Goal: Transaction & Acquisition: Purchase product/service

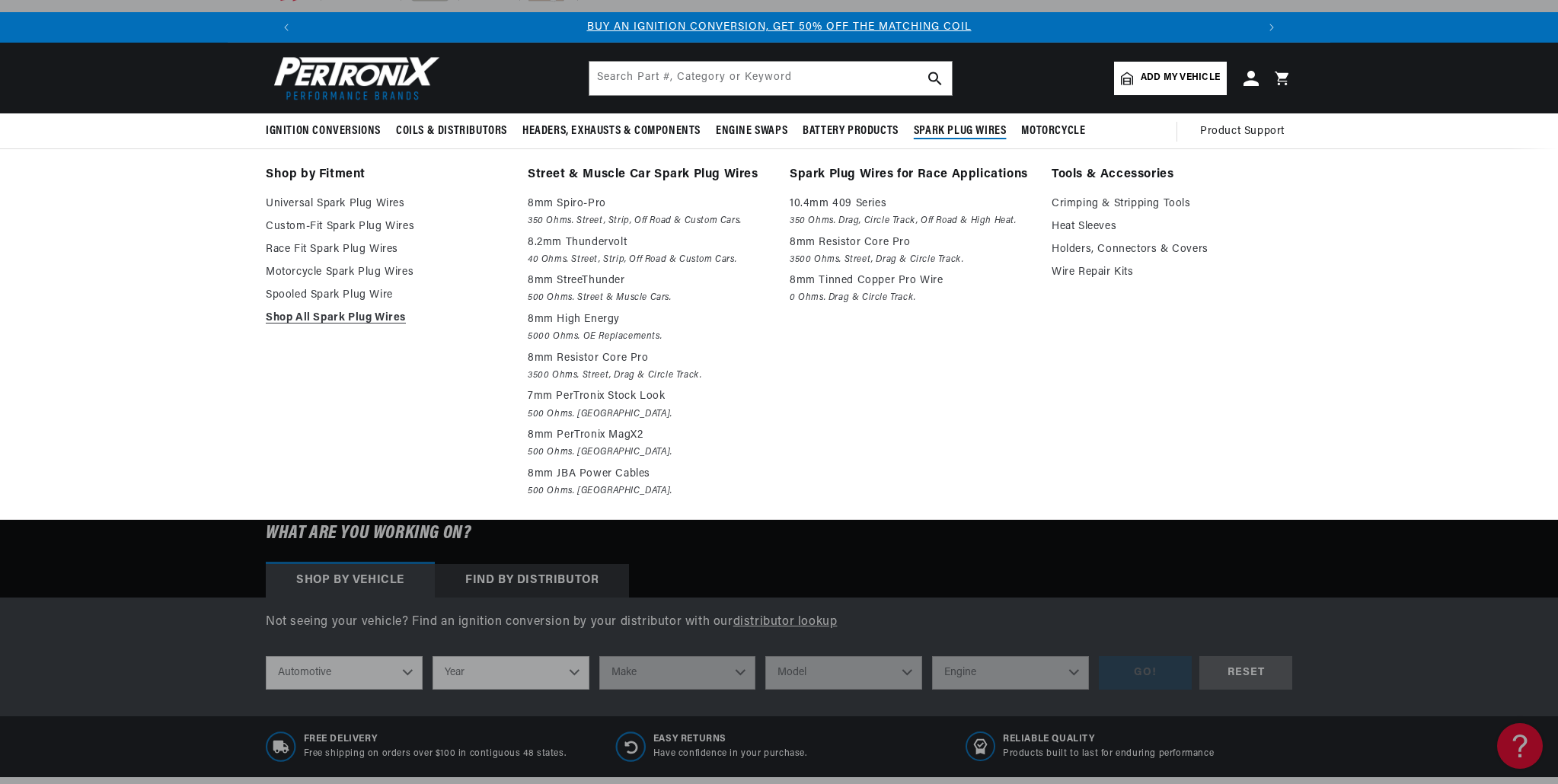
click at [852, 132] on span "Spark Plug Wires" at bounding box center [959, 131] width 93 height 16
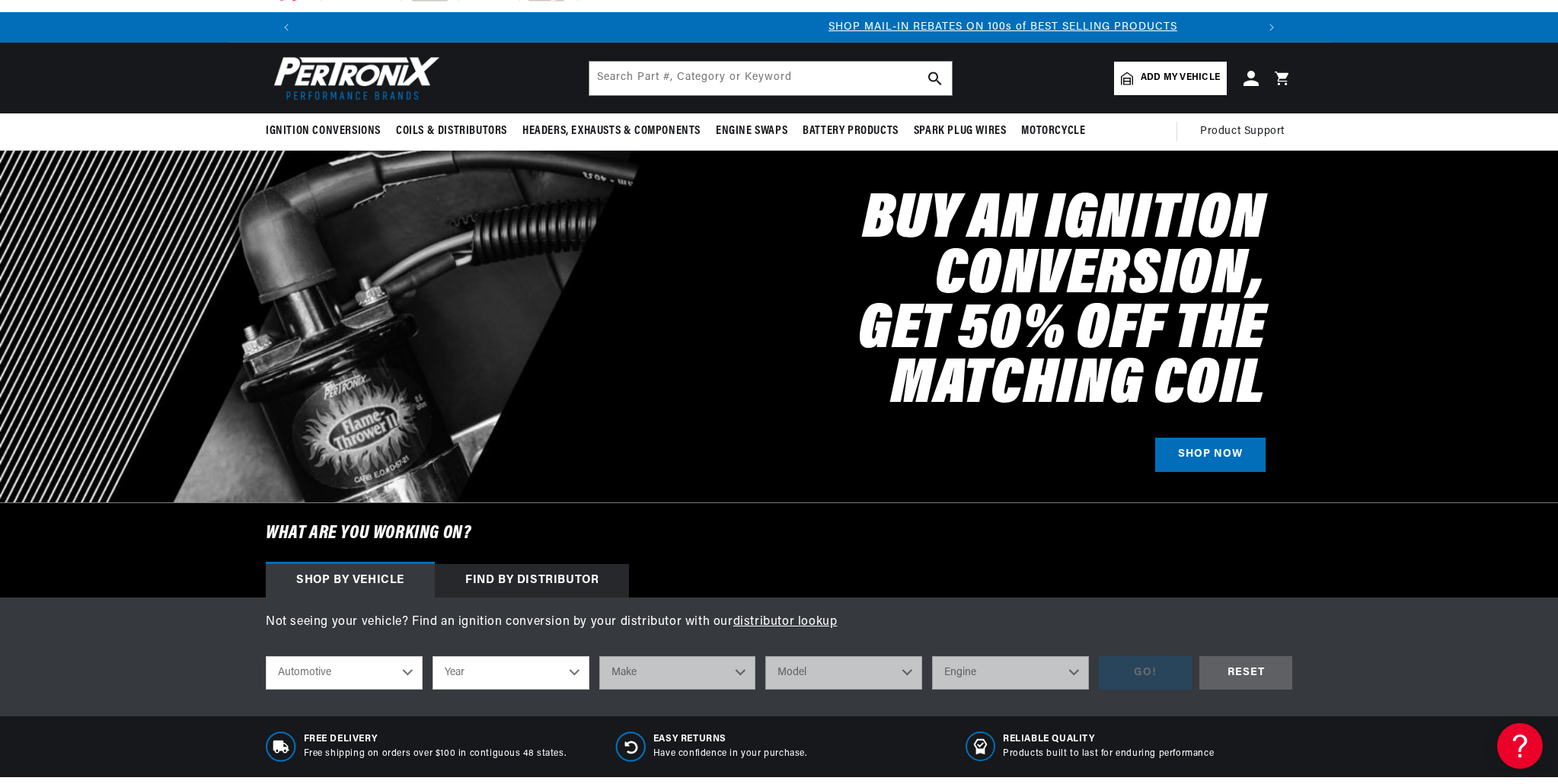
scroll to position [0, 952]
click at [404, 466] on select "Automotive Agricultural Industrial Marine Motorcycle" at bounding box center [344, 673] width 156 height 33
click at [266, 466] on select "Automotive Agricultural Industrial Marine Motorcycle" at bounding box center [344, 673] width 156 height 33
click at [485, 466] on select "Year 2022 2021 2020 2019 2018 2017 2016 2015 2014 2013 2012 2011 2010 2009 2008…" at bounding box center [511, 673] width 156 height 33
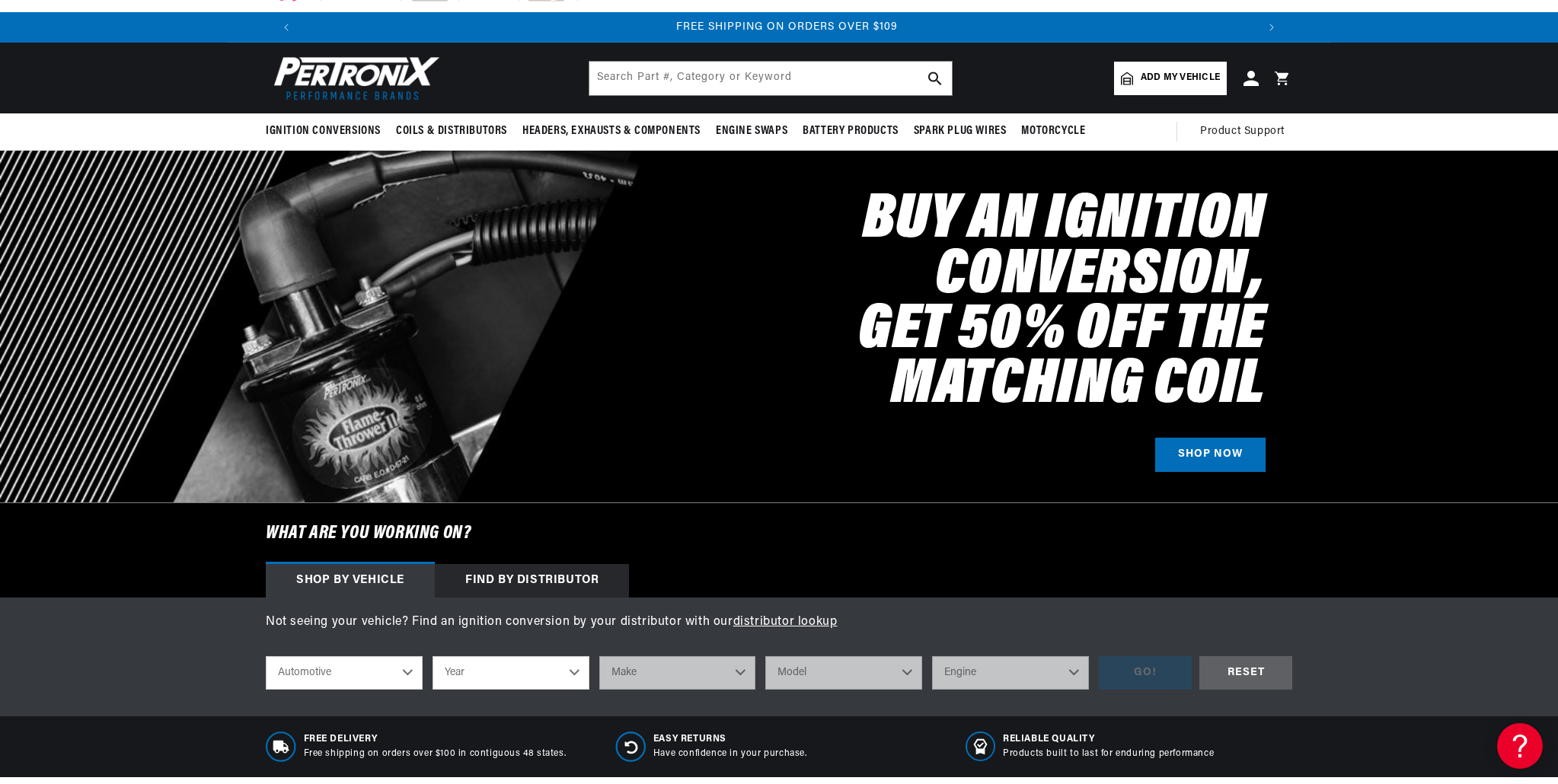
select select "1949"
click at [432, 466] on select "Year 2022 2021 2020 2019 2018 2017 2016 2015 2014 2013 2012 2011 2010 2009 2008…" at bounding box center [511, 673] width 156 height 33
select select "1949"
click at [742, 466] on select "Make Austin Chevrolet Chrysler Citroen Crosley Ford Healey Hillman HRG Hudson J…" at bounding box center [678, 673] width 156 height 33
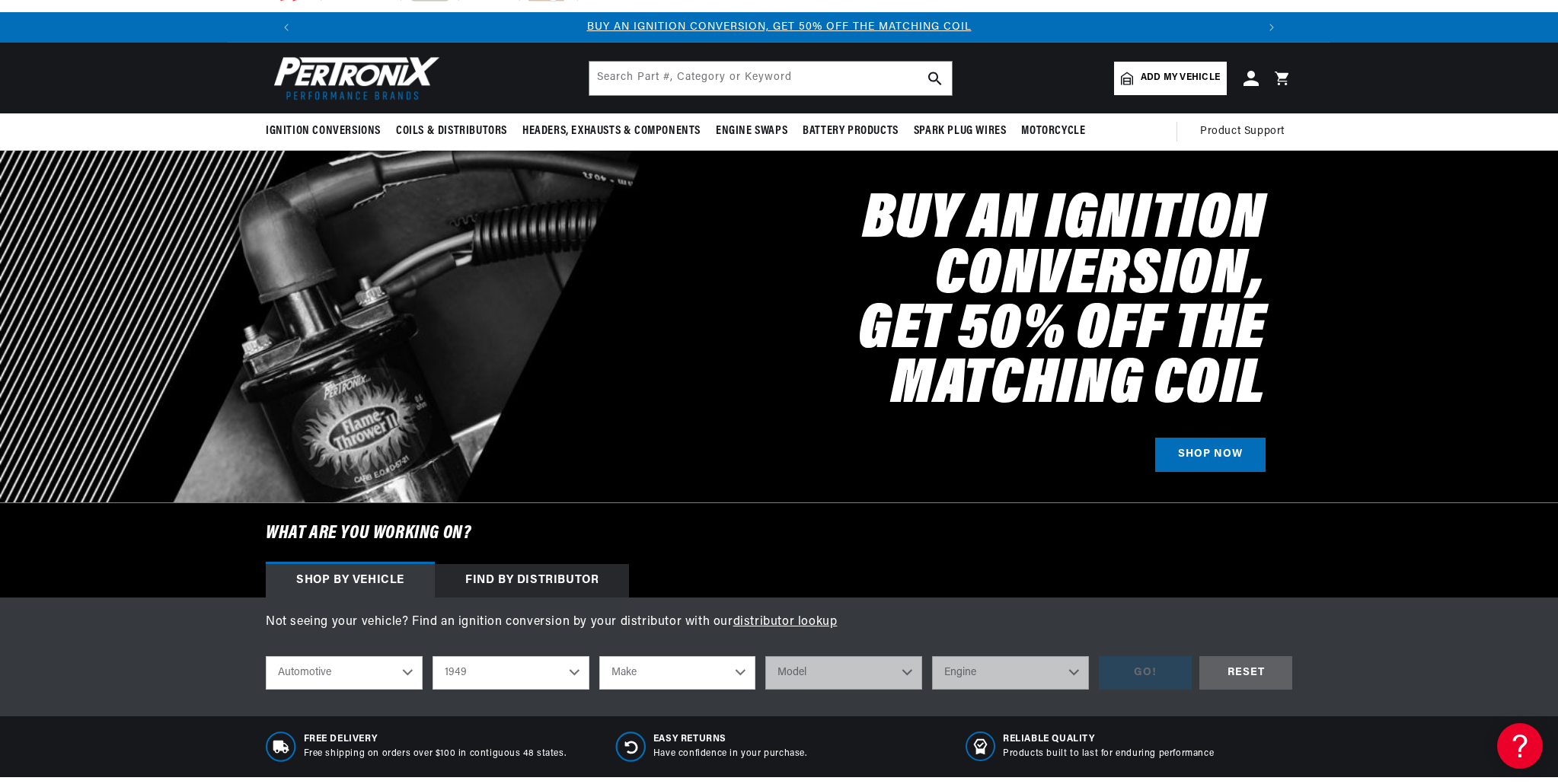
select select "Mercury"
click at [600, 466] on select "Make Austin Chevrolet Chrysler Citroen Crosley Ford Healey Hillman HRG Hudson J…" at bounding box center [678, 673] width 156 height 33
select select "Mercury"
click at [852, 466] on select "Model Mercury" at bounding box center [844, 673] width 156 height 33
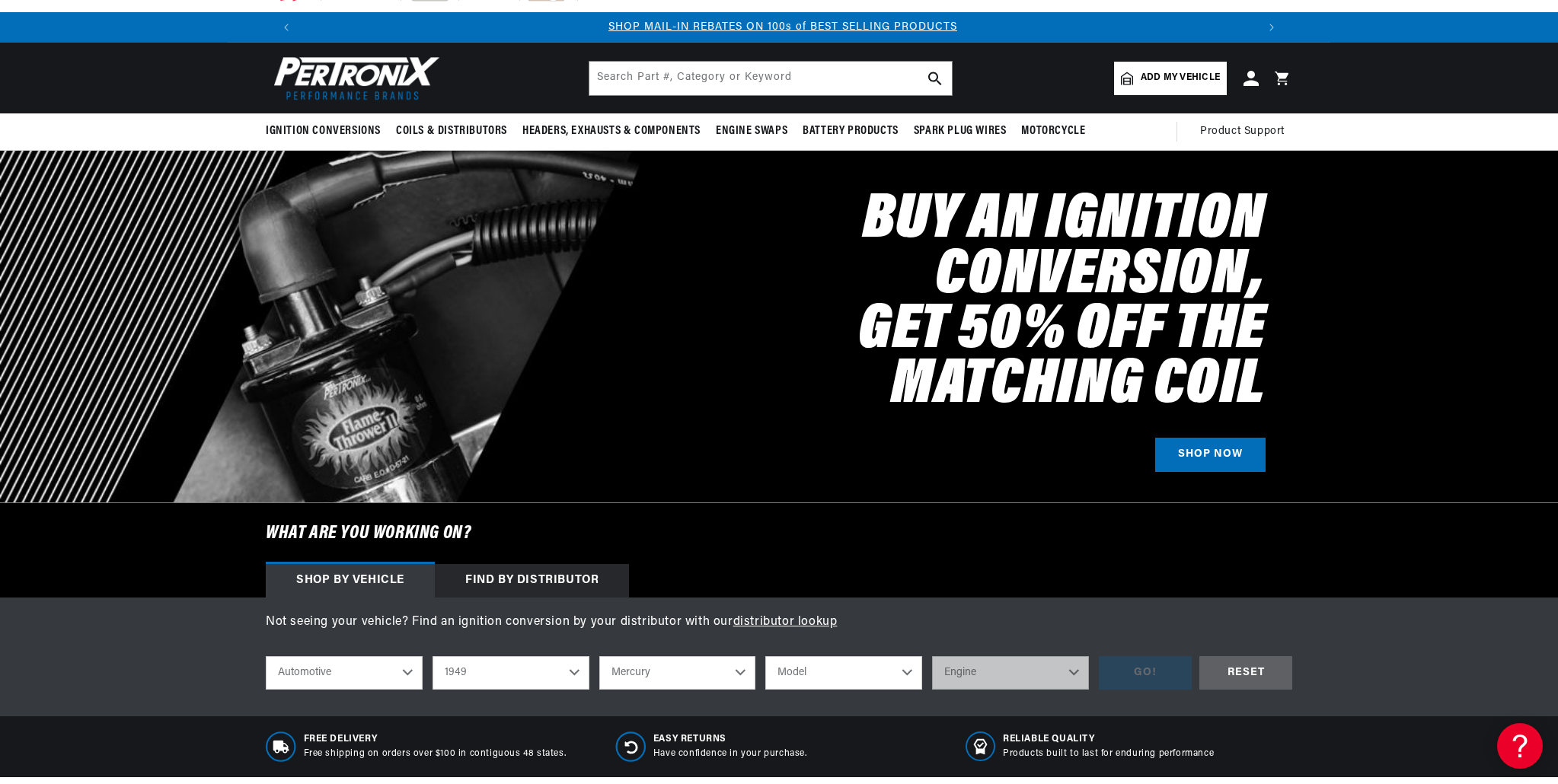
select select "Mercury"
click at [766, 466] on select "Model Mercury" at bounding box center [844, 673] width 156 height 33
select select "Mercury"
click at [852, 466] on select "Engine 4.2L" at bounding box center [1010, 673] width 156 height 33
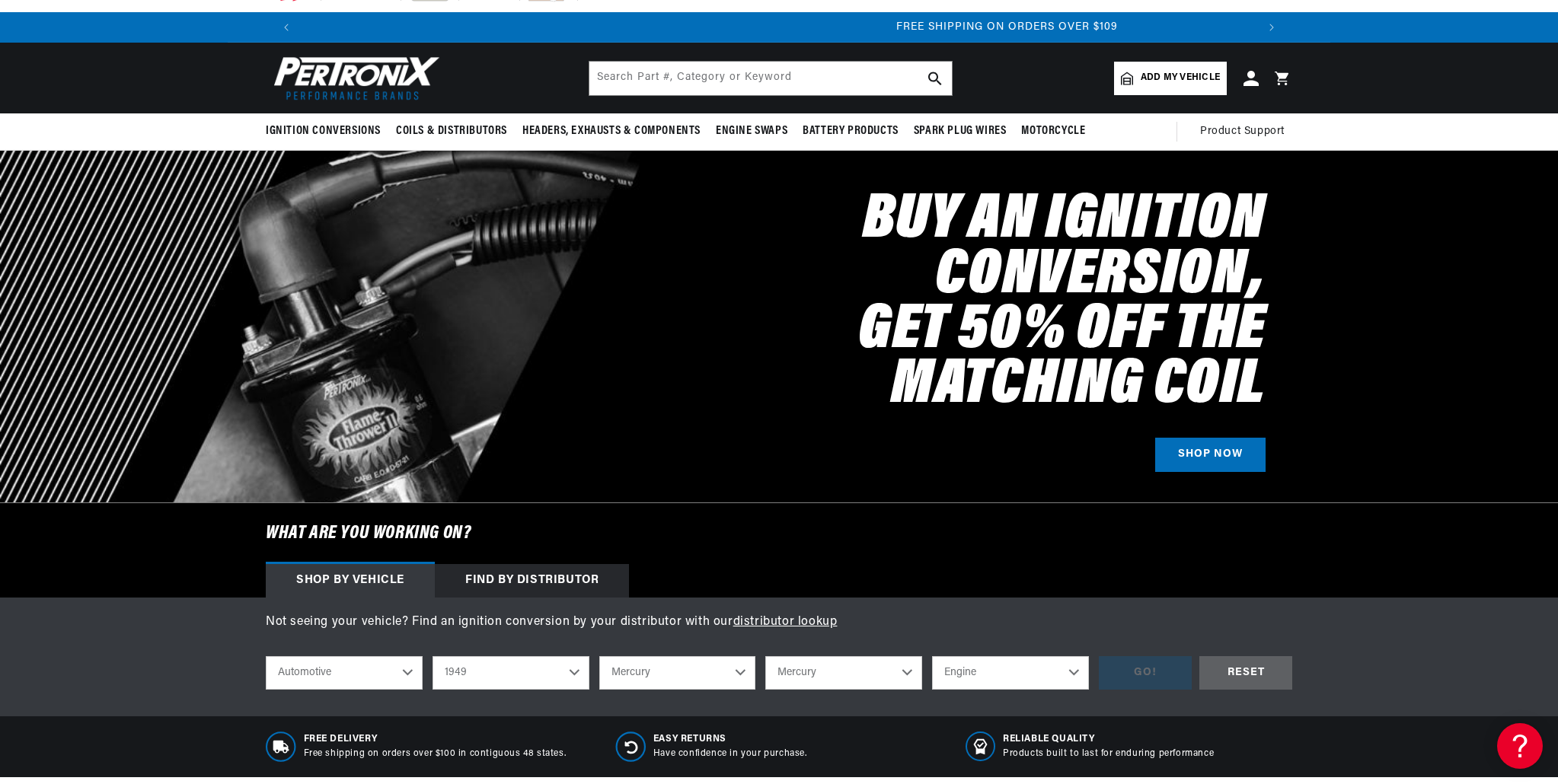
scroll to position [0, 1902]
select select "4.2L"
click at [852, 466] on select "Engine 4.2L" at bounding box center [1010, 673] width 156 height 33
select select "4.2L"
click at [852, 466] on div "GO!" at bounding box center [1145, 673] width 93 height 34
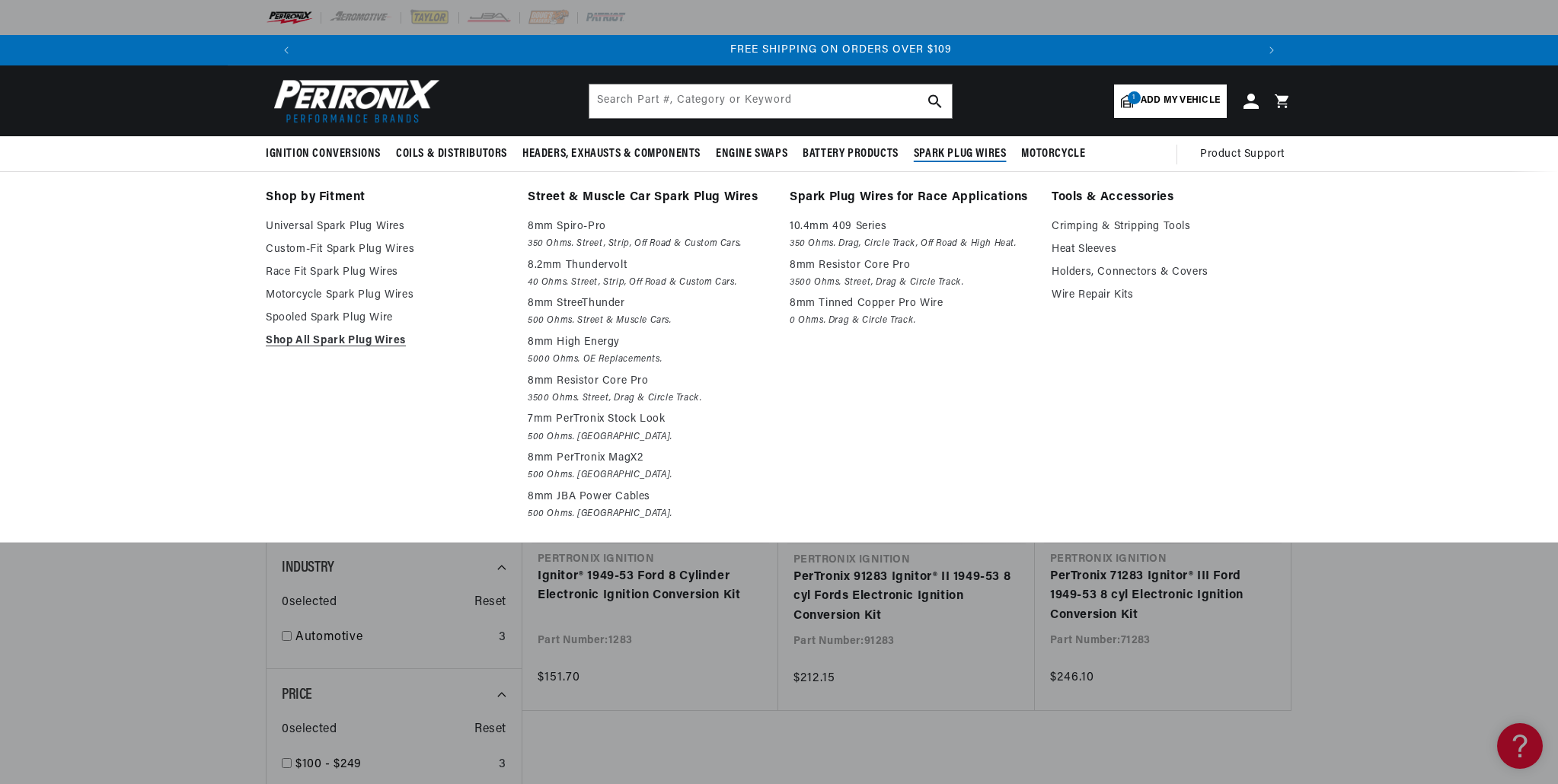
scroll to position [0, 1902]
click at [967, 155] on span "Spark Plug Wires" at bounding box center [959, 154] width 93 height 16
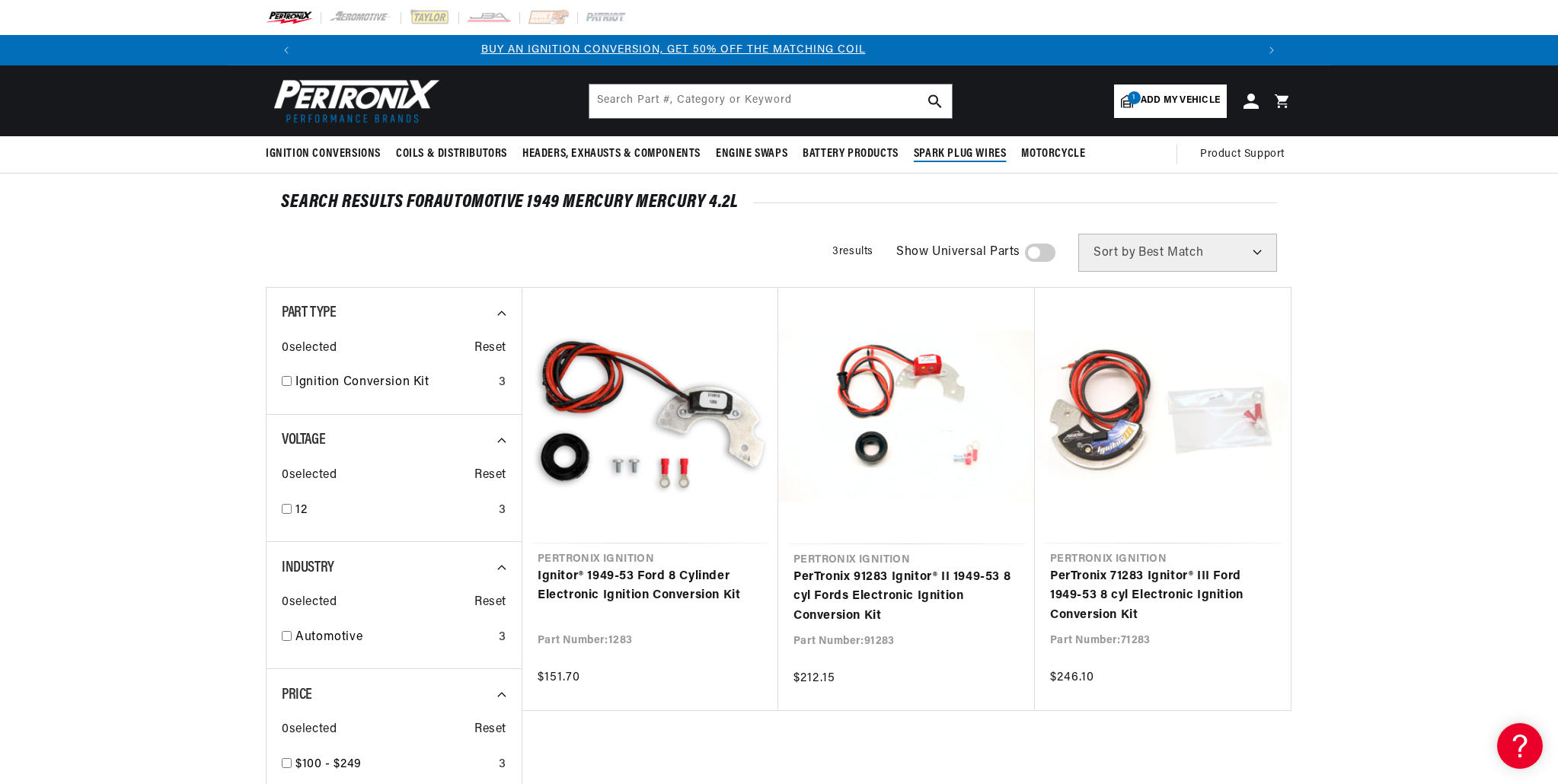
scroll to position [0, 0]
click at [967, 155] on span "Spark Plug Wires" at bounding box center [959, 154] width 93 height 16
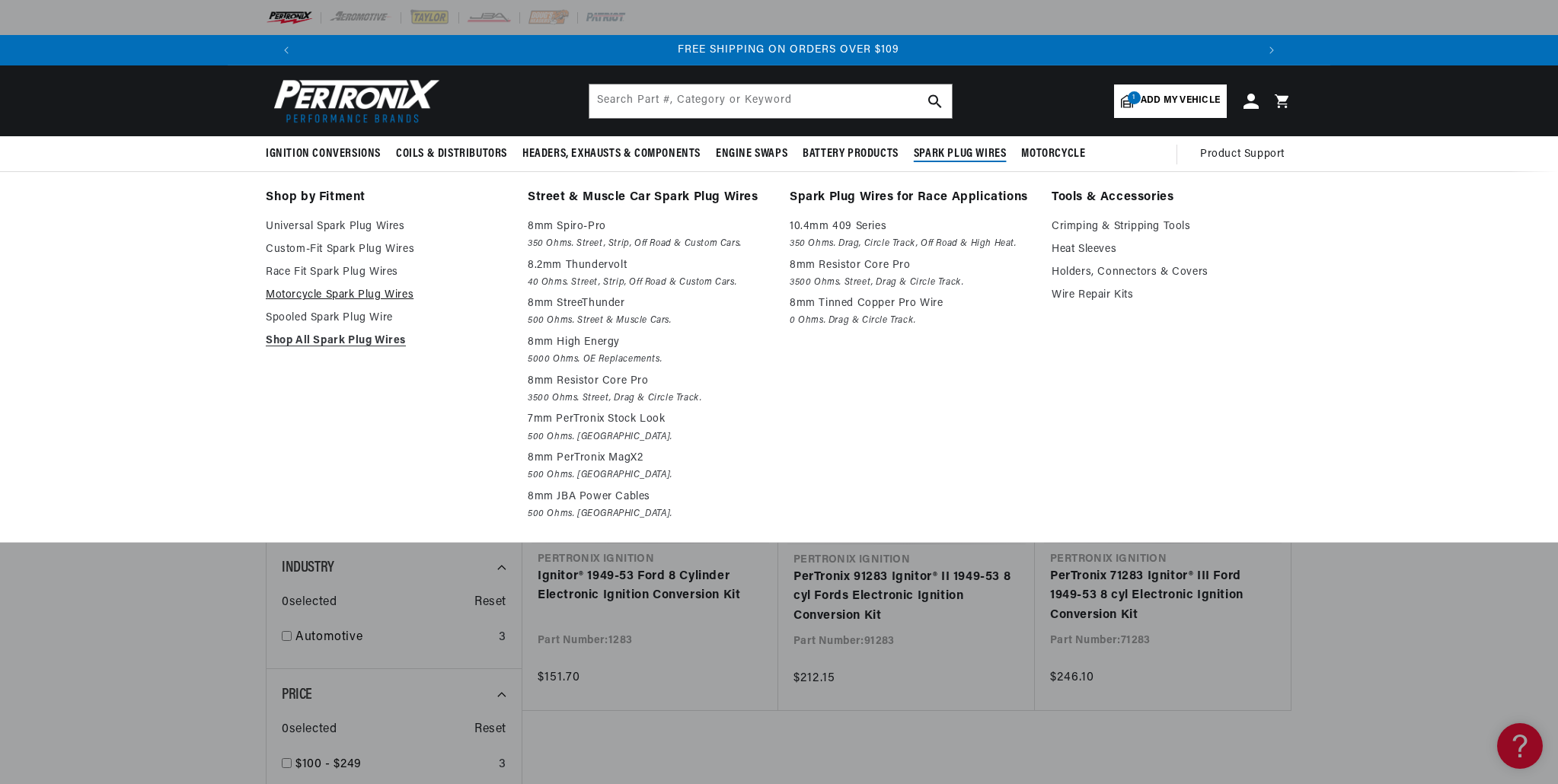
scroll to position [0, 1902]
click at [595, 421] on p "7mm PerTronix Stock Look" at bounding box center [648, 419] width 241 height 19
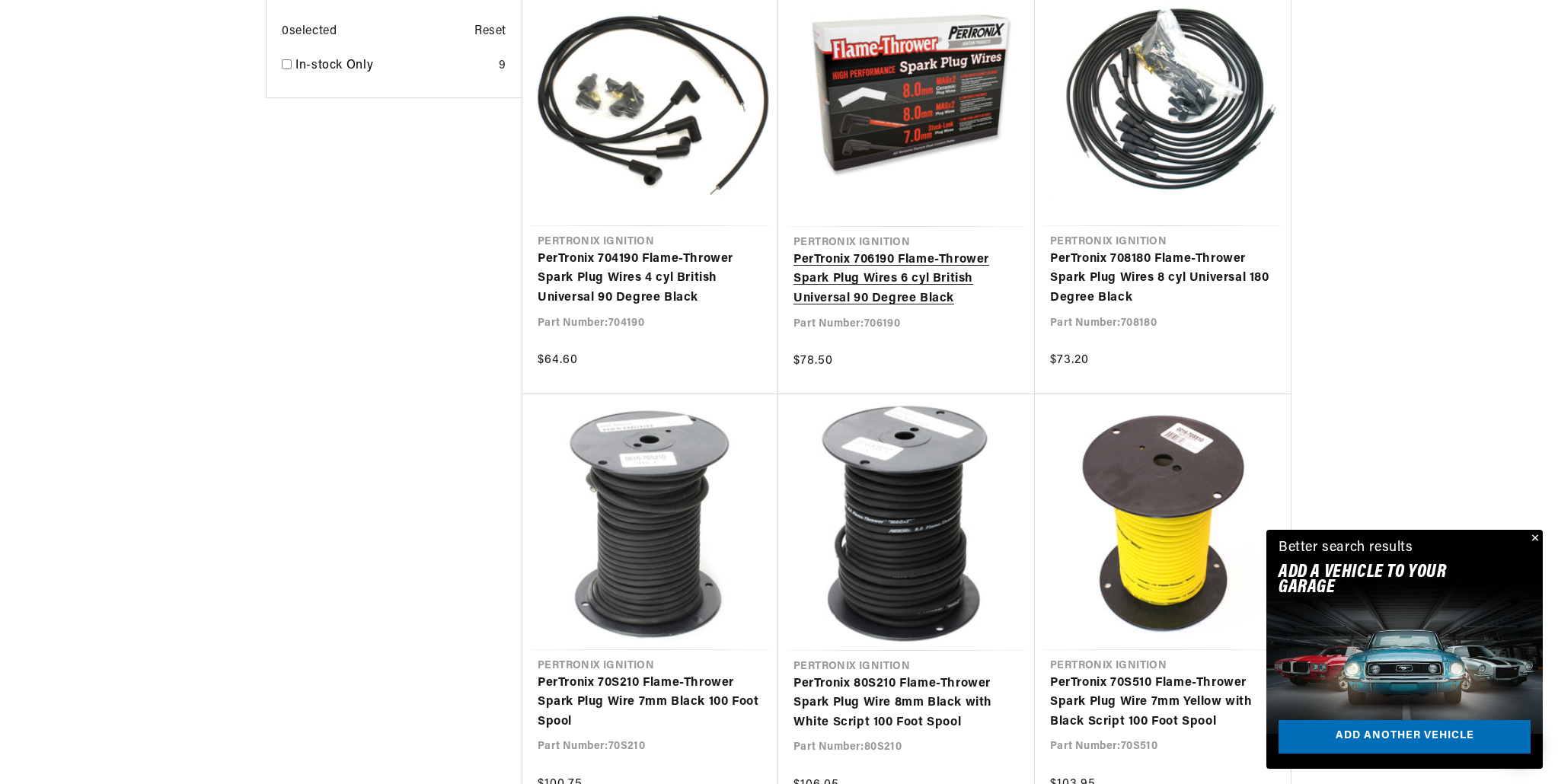
scroll to position [1035, 0]
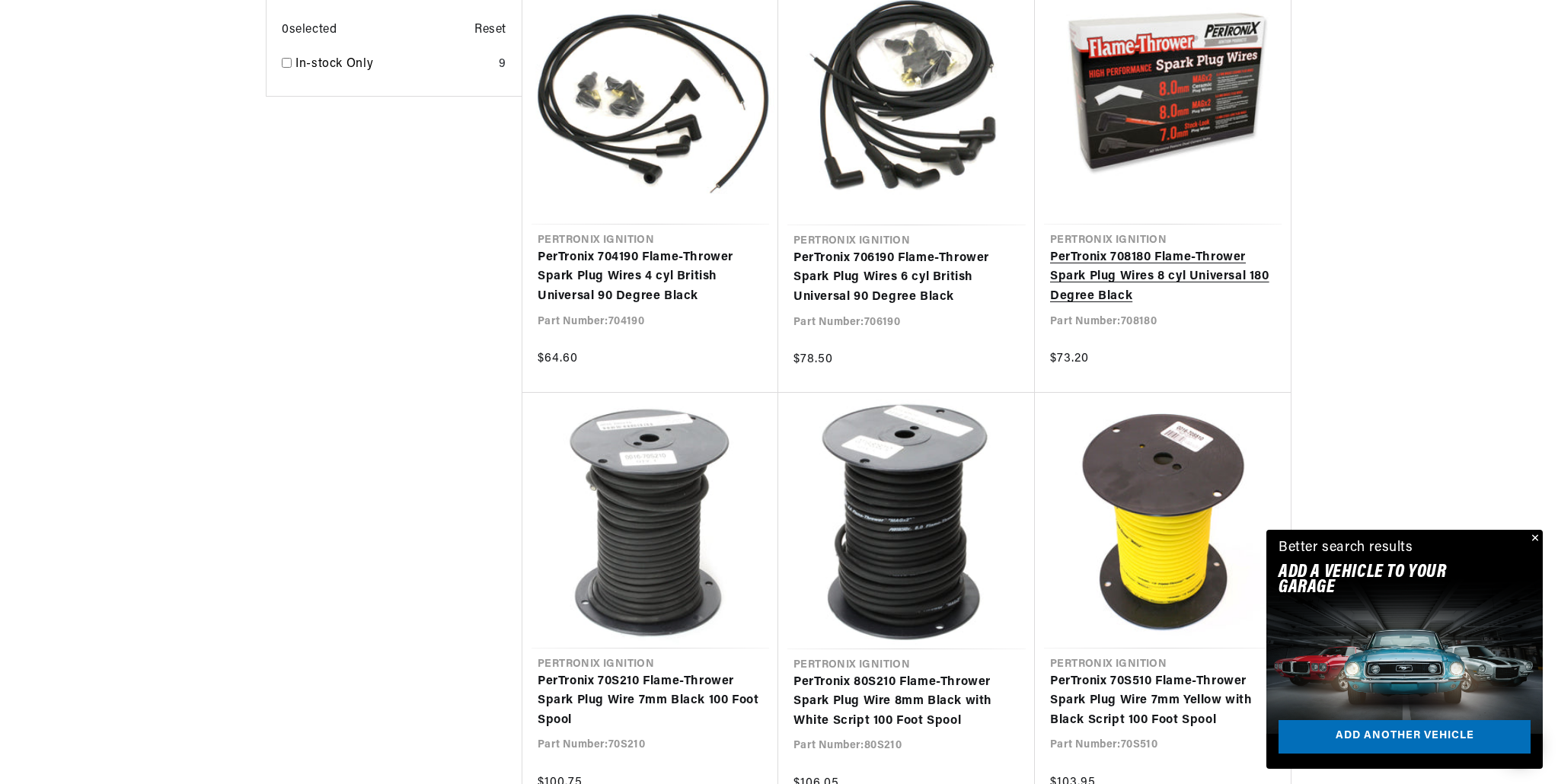
click at [1141, 285] on link "PerTronix 708180 Flame-Thrower Spark Plug Wires 8 cyl Universal 180 Degree Black" at bounding box center [1163, 278] width 226 height 59
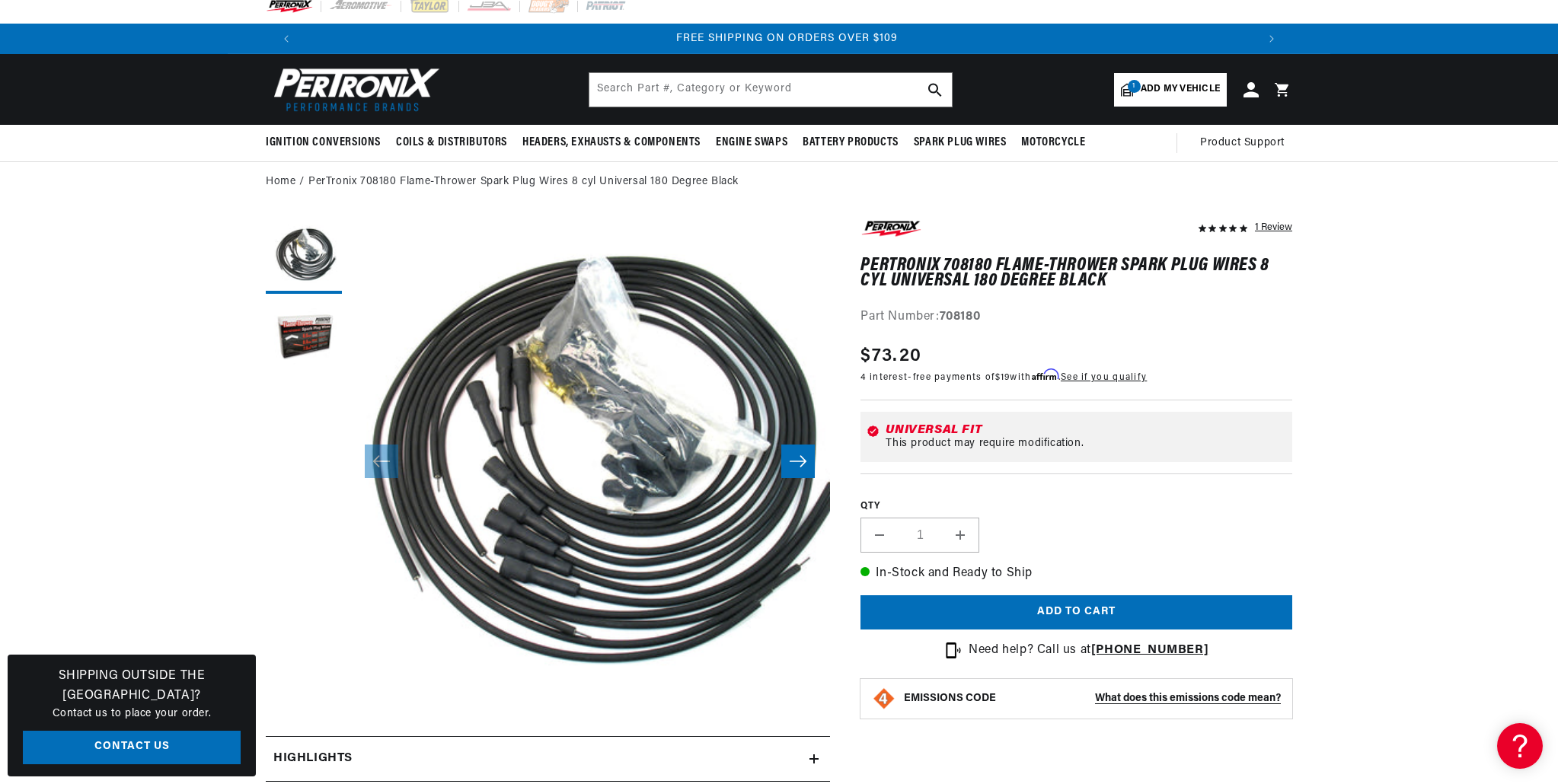
scroll to position [11, 0]
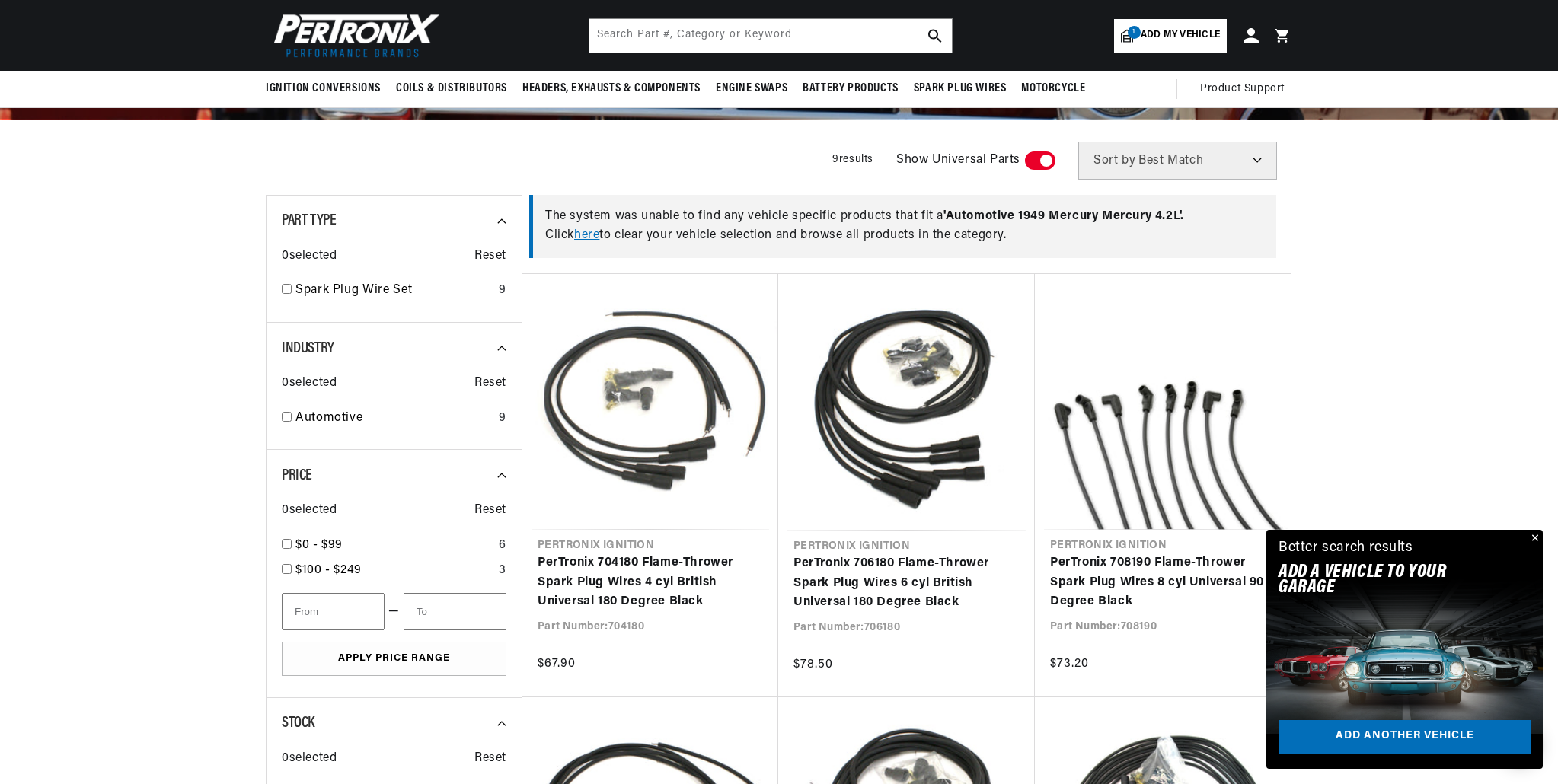
scroll to position [0, 1902]
click at [289, 290] on input "checkbox" at bounding box center [287, 288] width 10 height 10
checkbox input "true"
click at [290, 420] on input "checkbox" at bounding box center [287, 416] width 10 height 10
checkbox input "true"
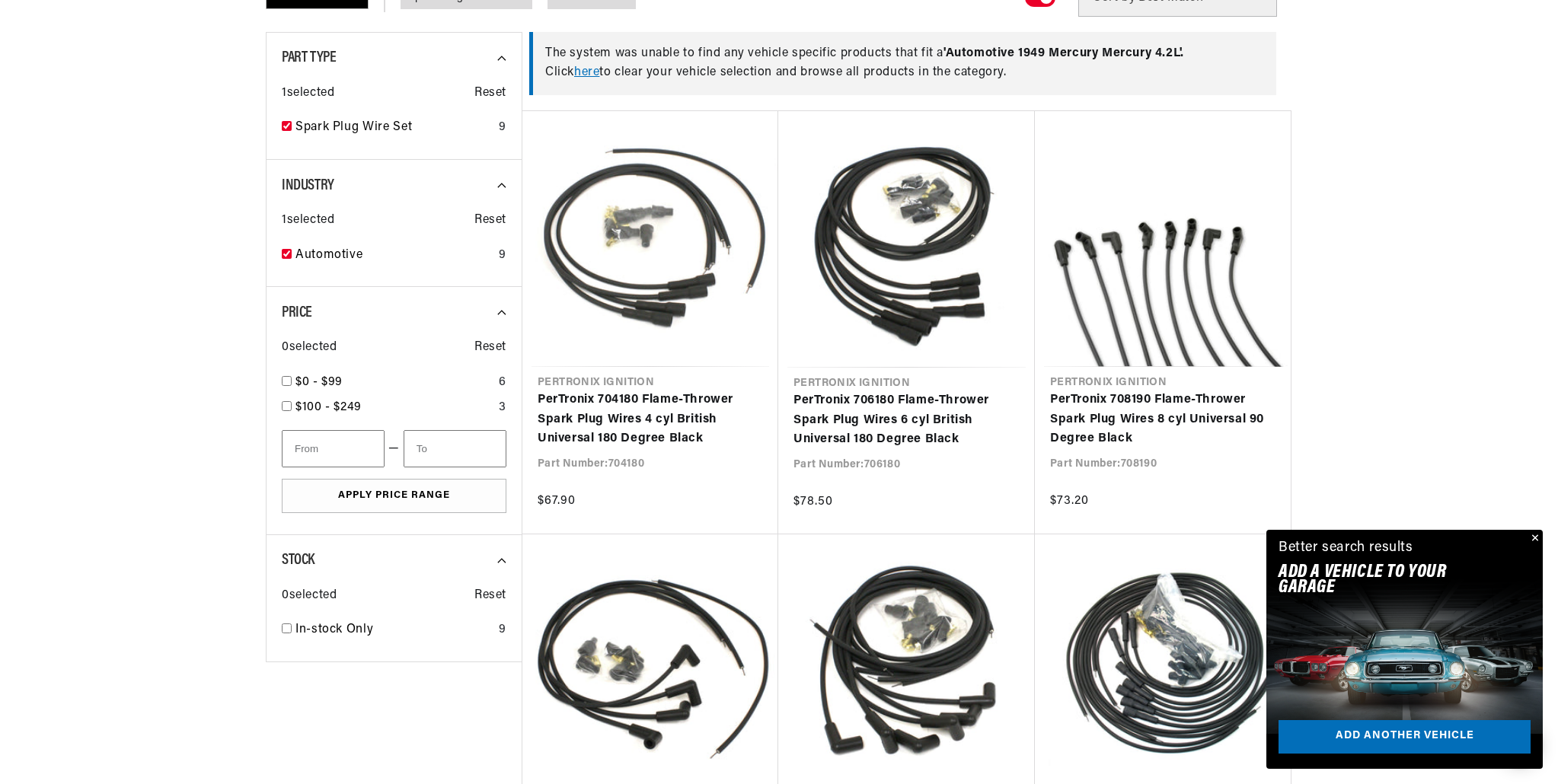
scroll to position [470, 0]
click at [337, 451] on input "number" at bounding box center [333, 448] width 103 height 37
type input "0"
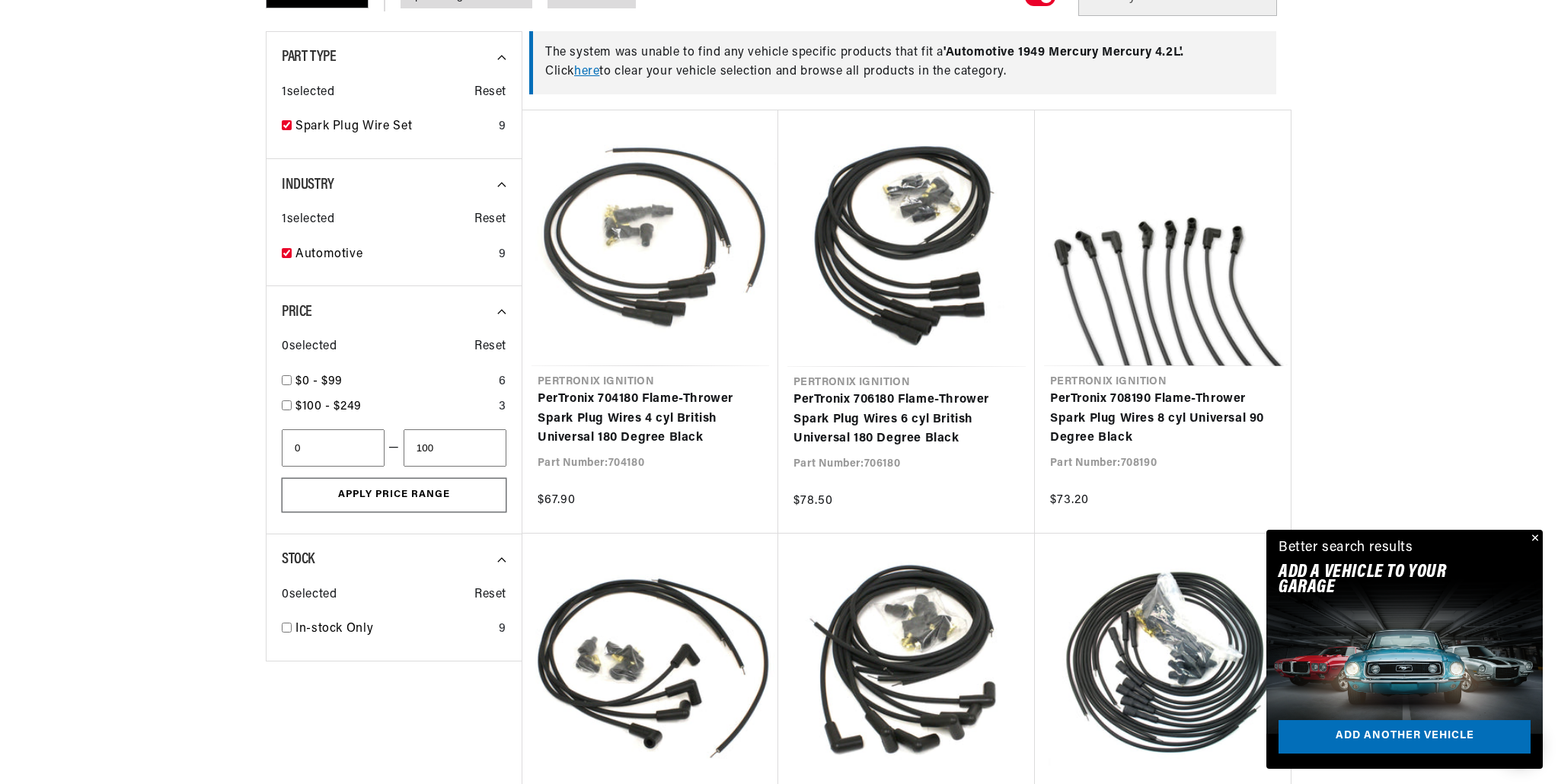
type input "100"
click at [428, 499] on button "Apply Price Range" at bounding box center [394, 495] width 225 height 34
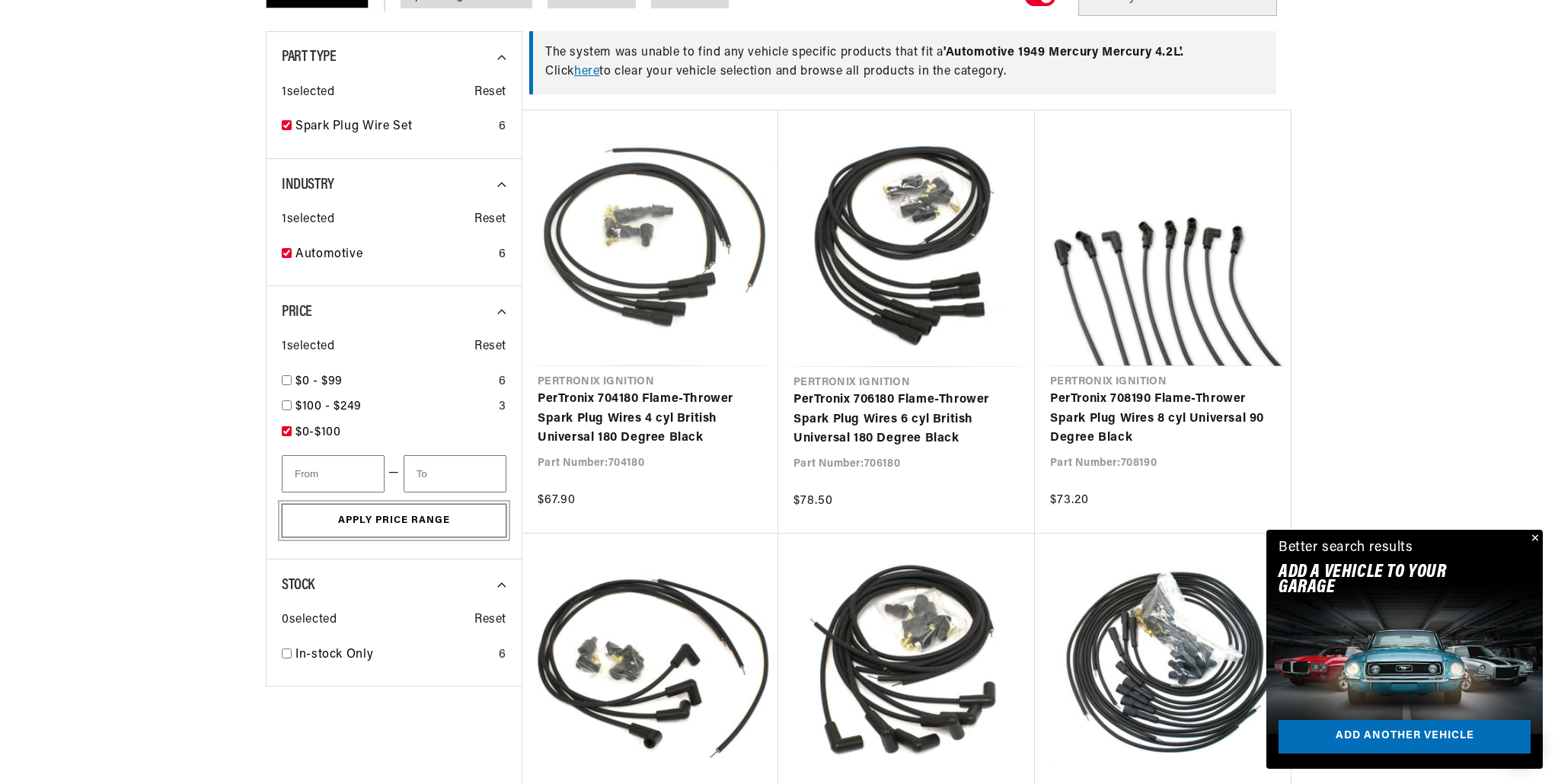
type input "0"
type input "100"
click at [409, 516] on button "Apply Price Range" at bounding box center [394, 521] width 225 height 34
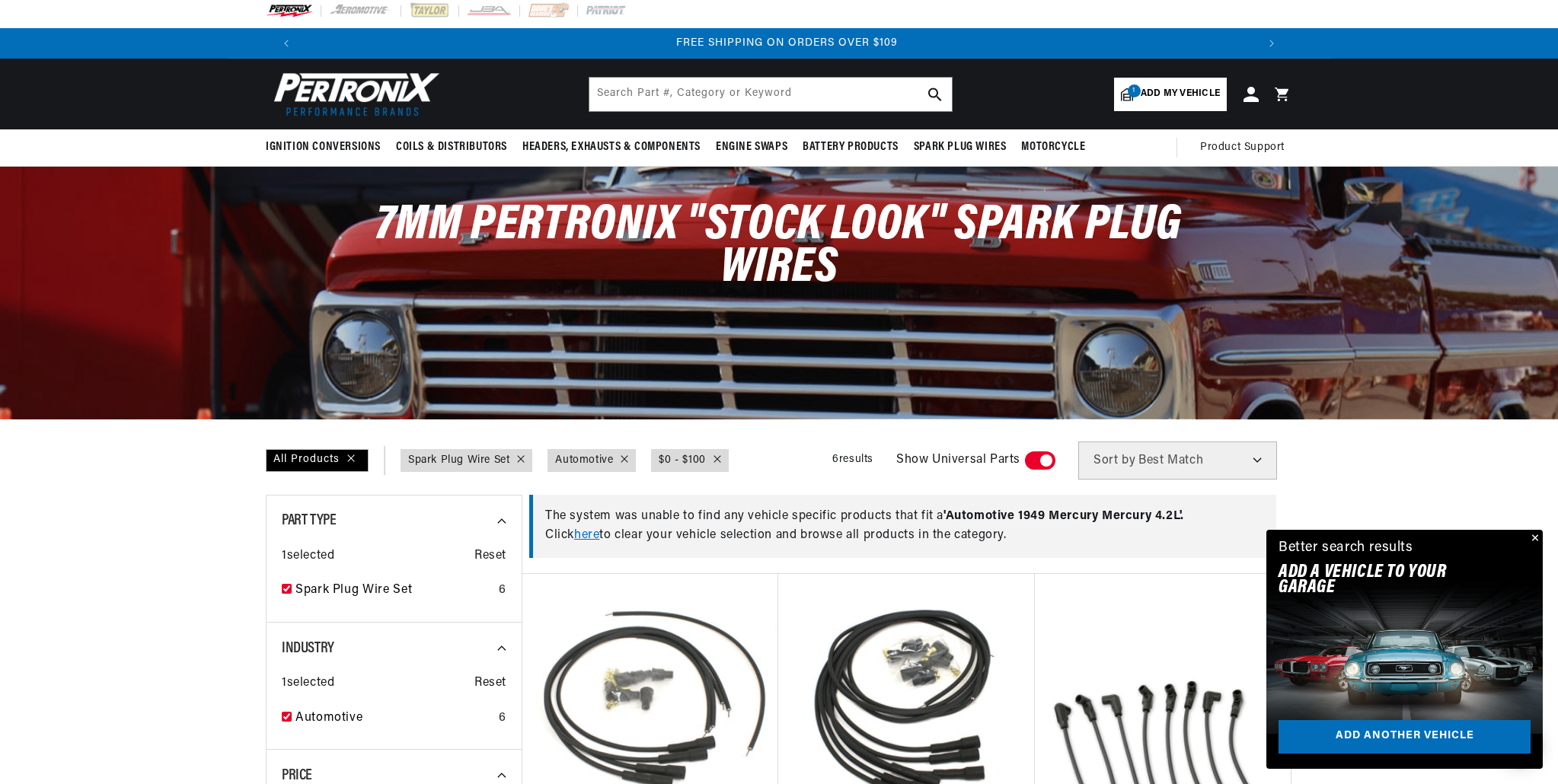
scroll to position [22, 0]
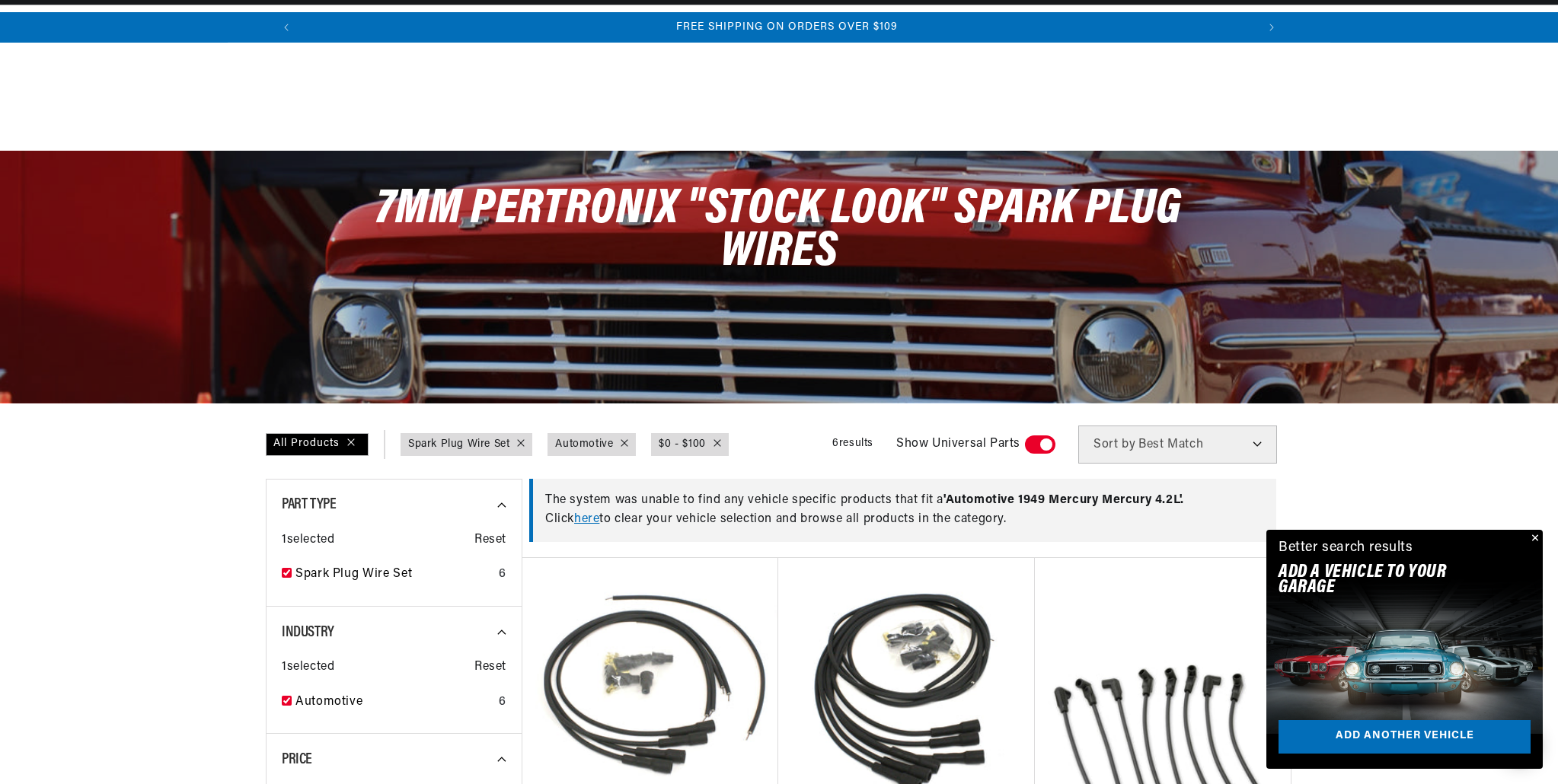
click at [1258, 444] on select "Best Match Featured Name, A-Z Name, Z-A Price, Low to High Price, High to Low" at bounding box center [1178, 444] width 199 height 38
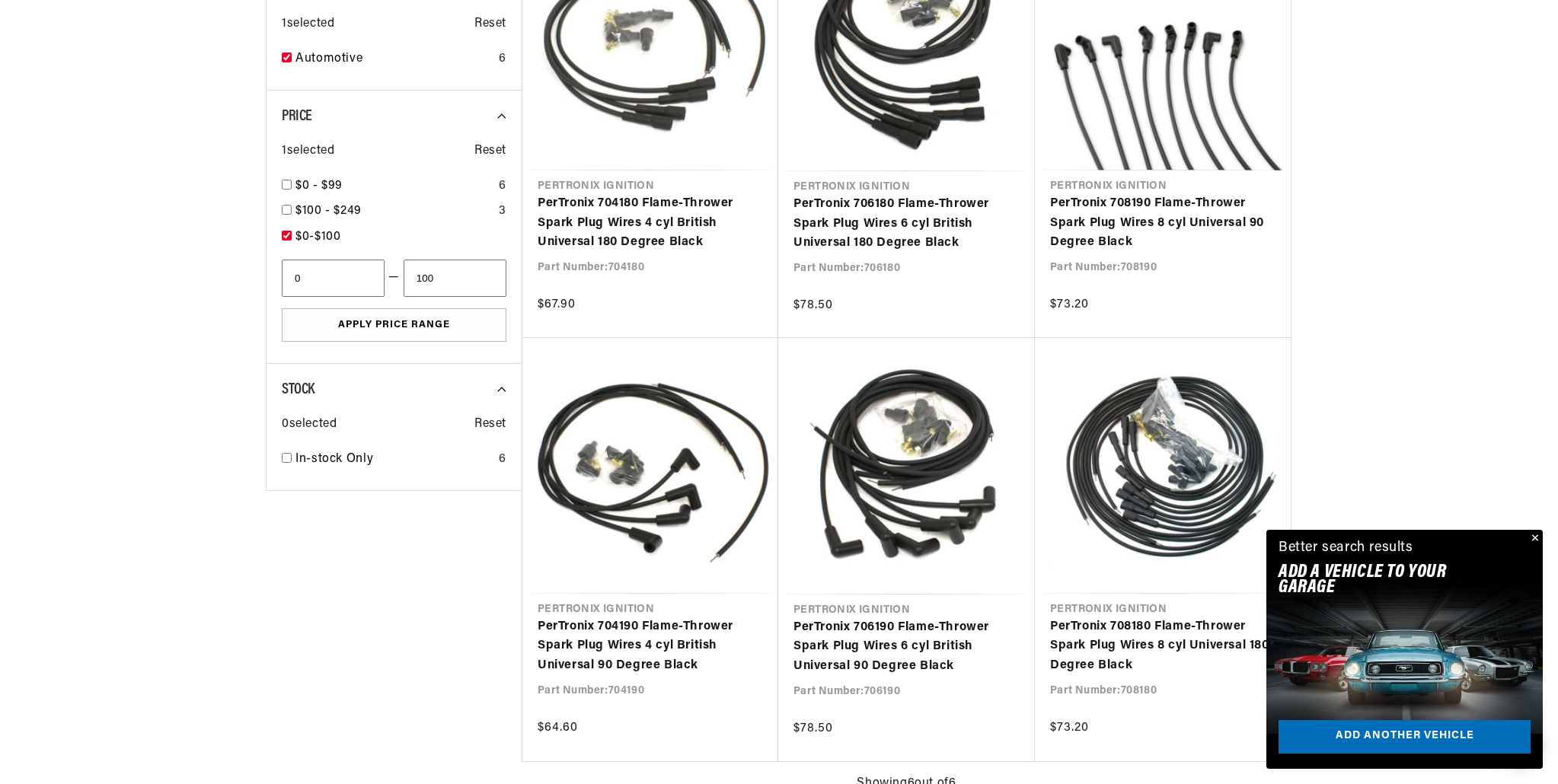
scroll to position [669, 0]
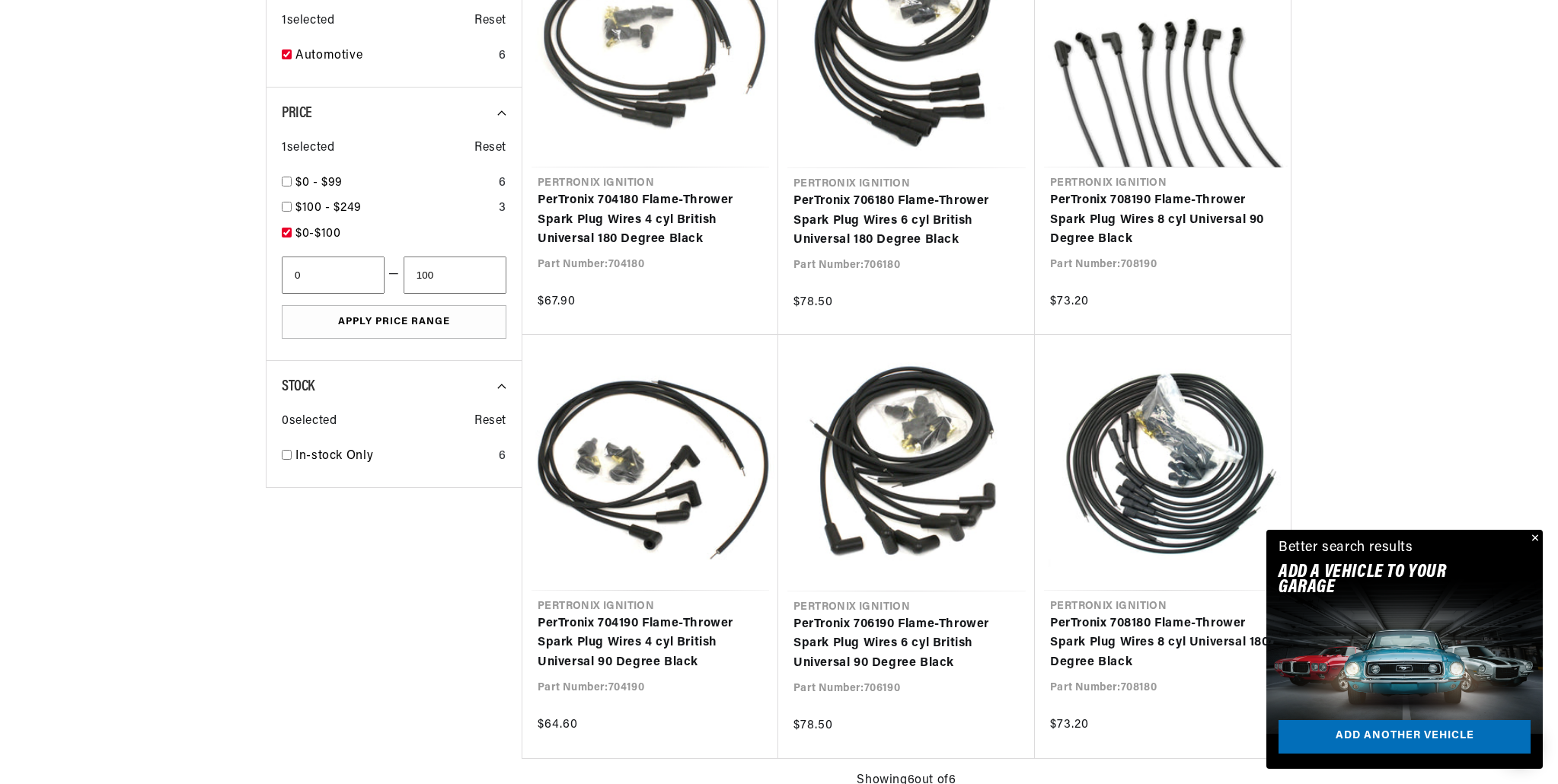
drag, startPoint x: 467, startPoint y: 281, endPoint x: 370, endPoint y: 274, distance: 97.3
click at [370, 274] on div "0 — 100 Apply Price Range" at bounding box center [394, 297] width 225 height 83
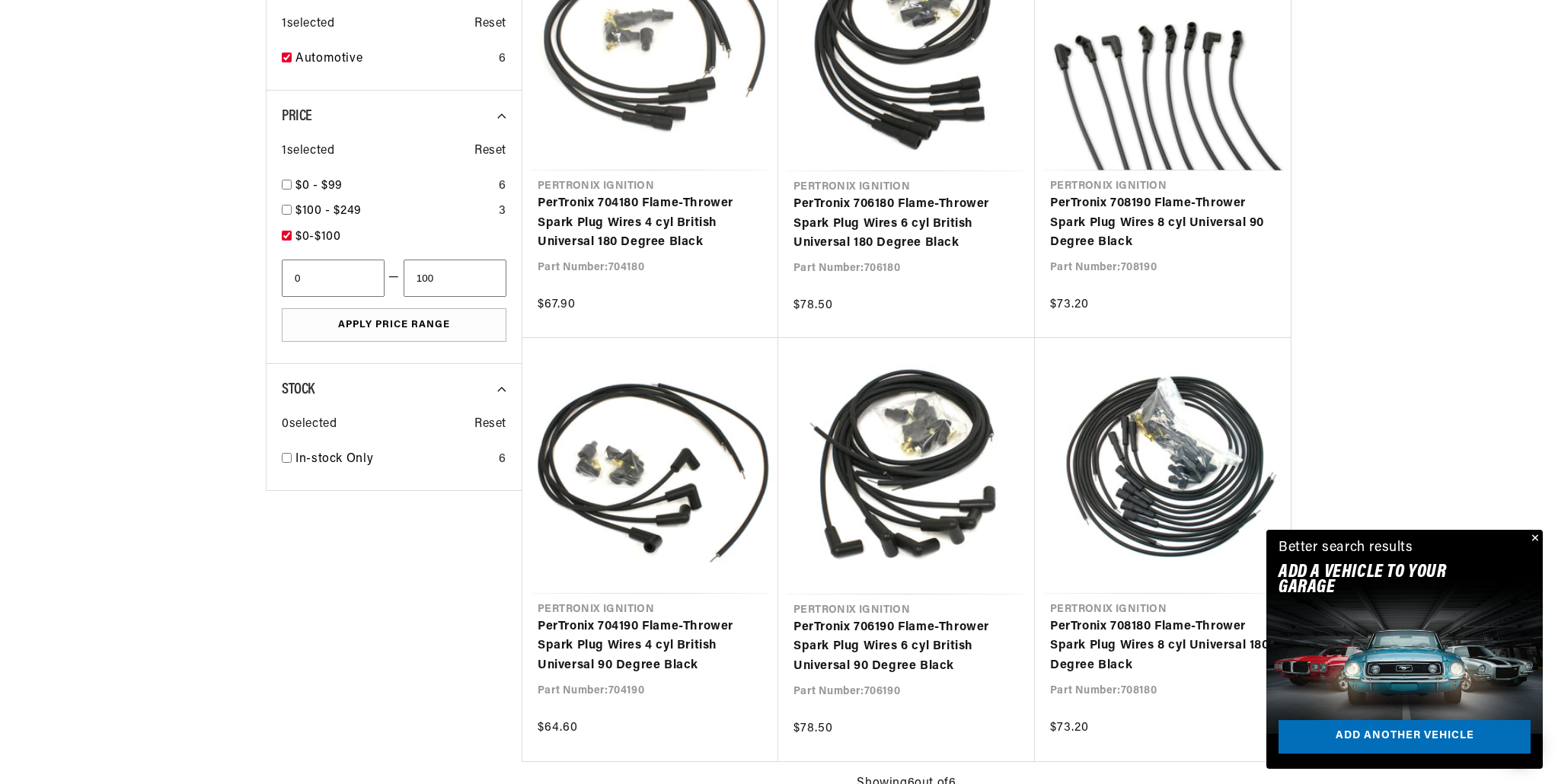
scroll to position [670, 0]
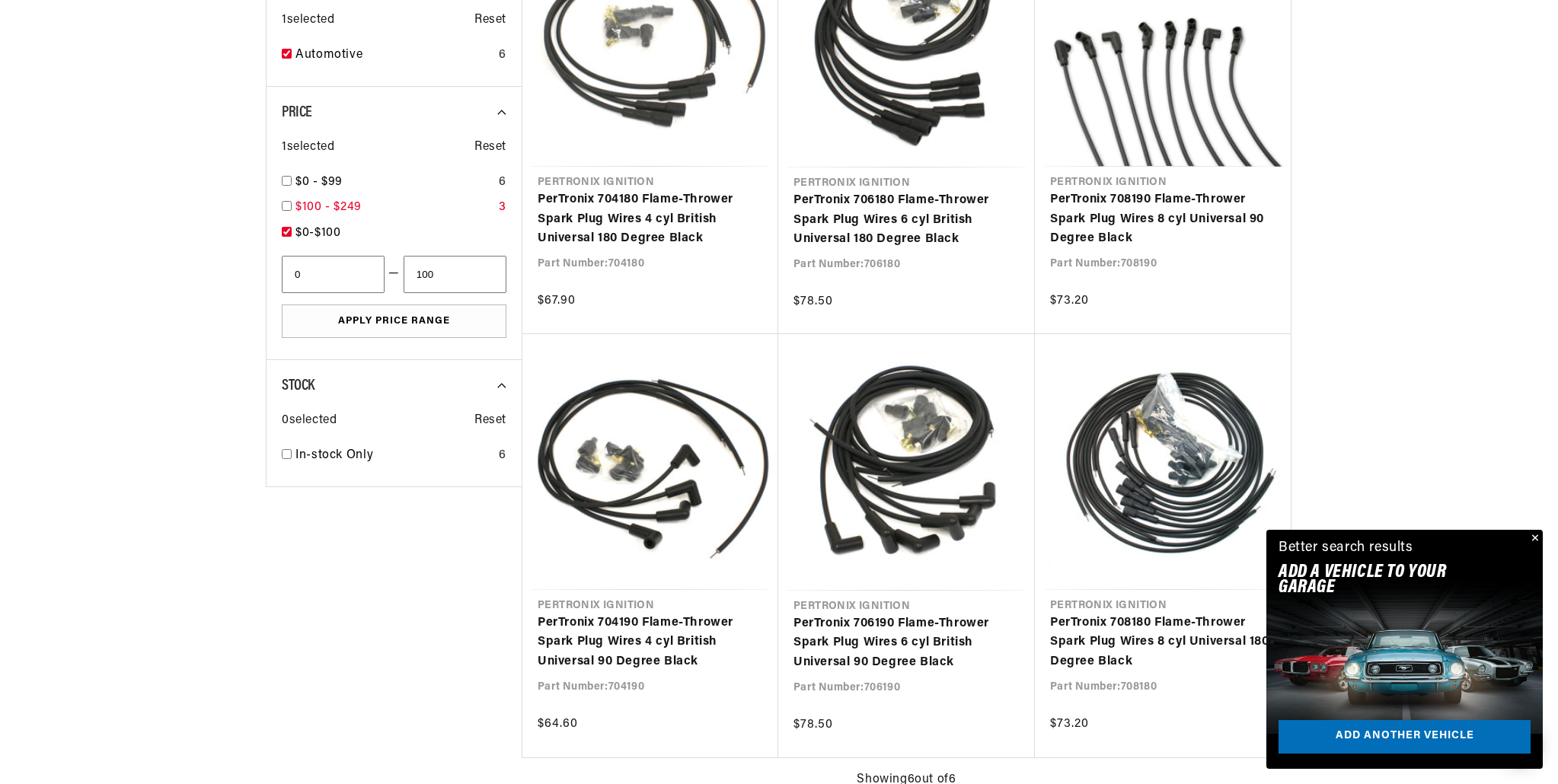
click at [288, 208] on input "checkbox" at bounding box center [287, 206] width 10 height 10
checkbox input "true"
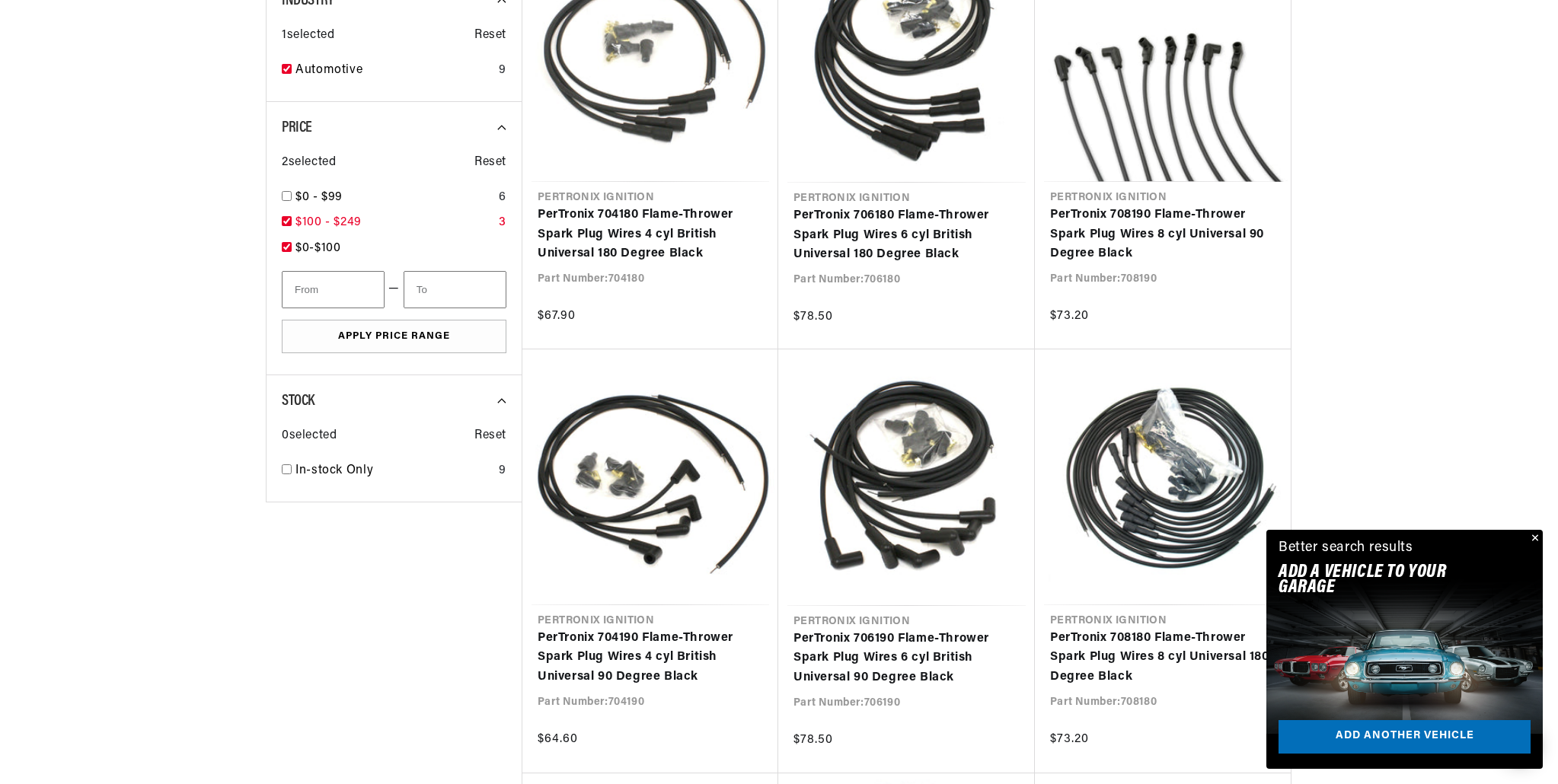
scroll to position [675, 0]
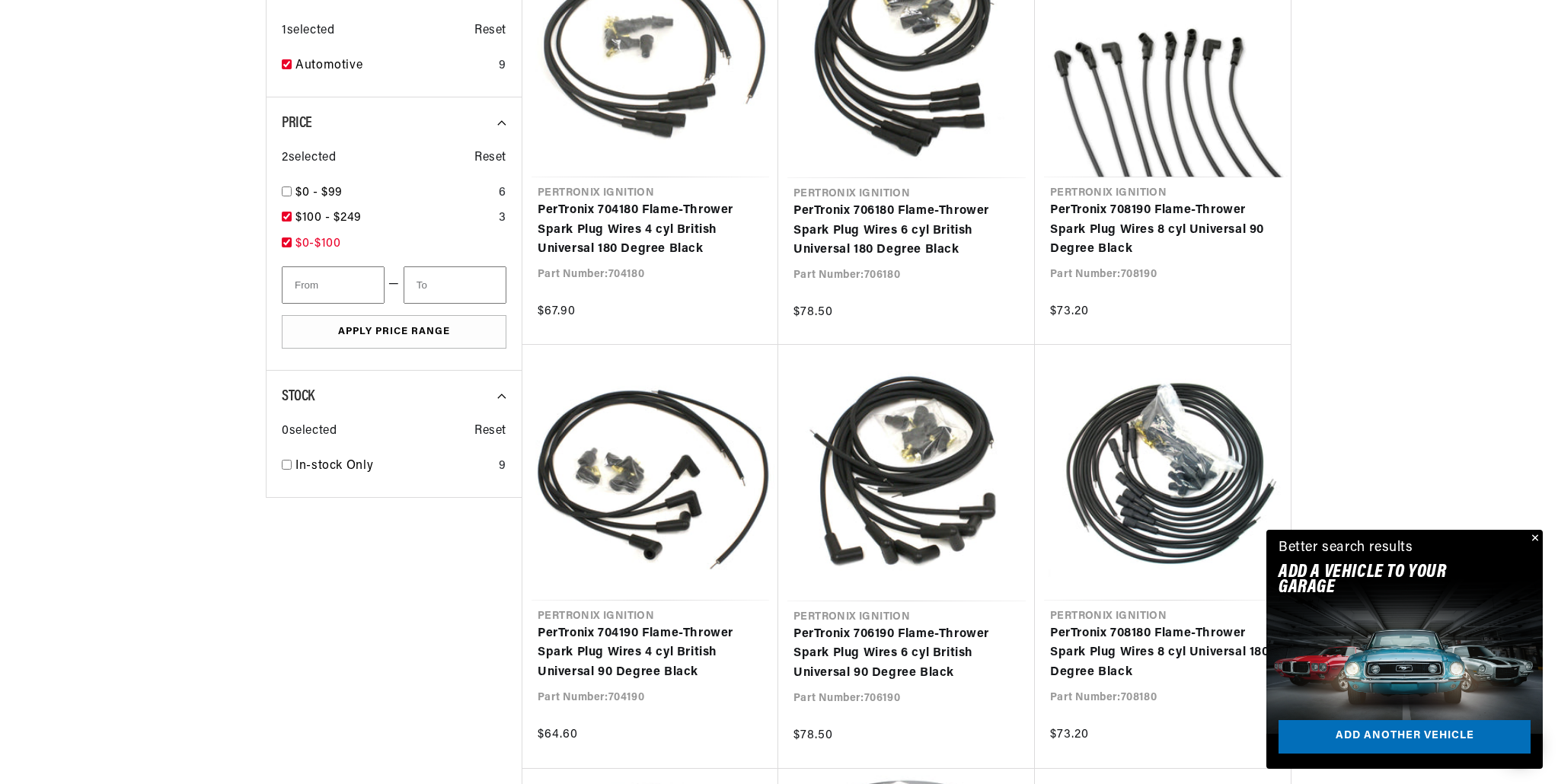
click at [288, 242] on input "checkbox" at bounding box center [287, 242] width 10 height 10
checkbox input "true"
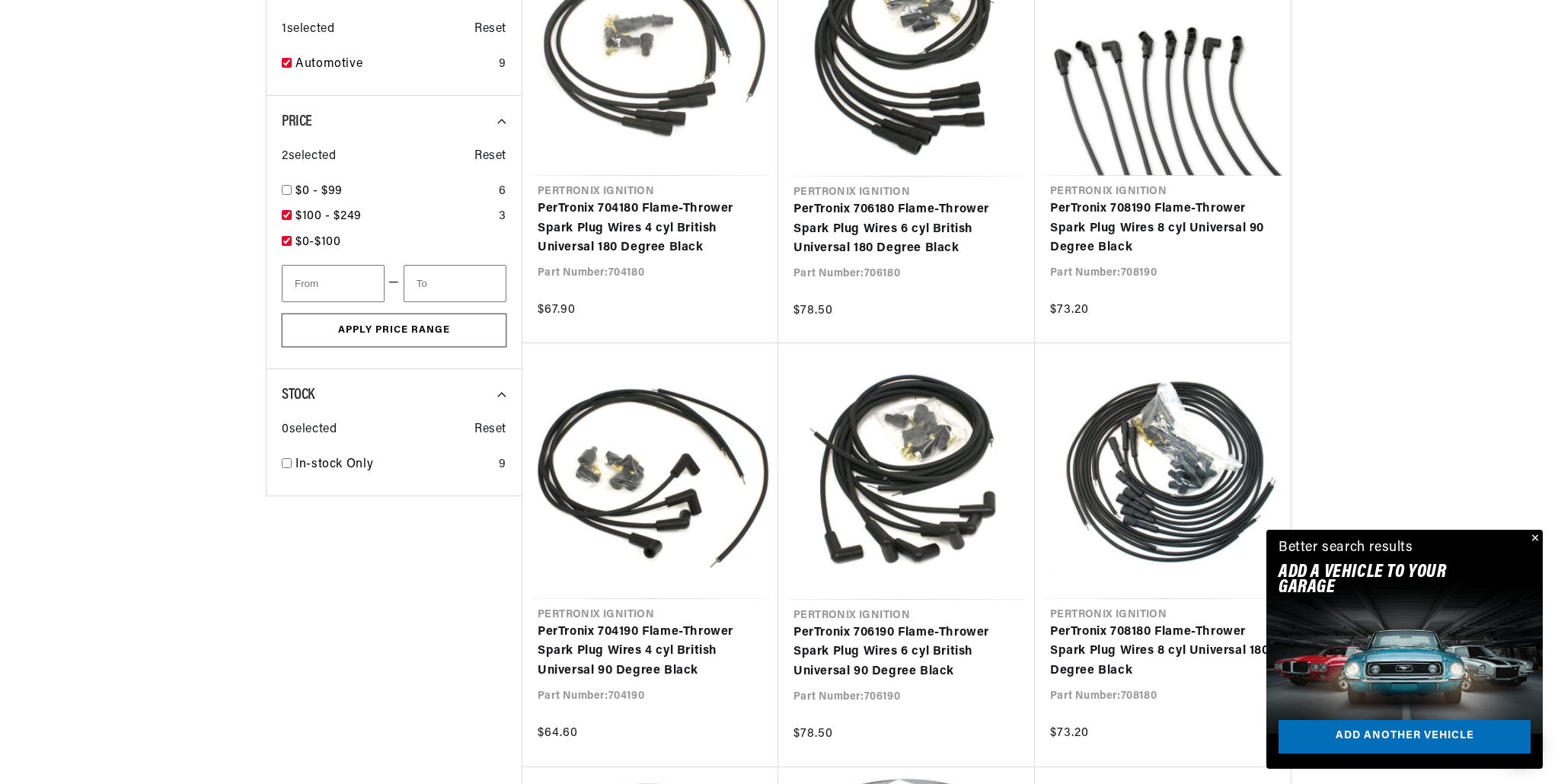
type input "100"
type input "250"
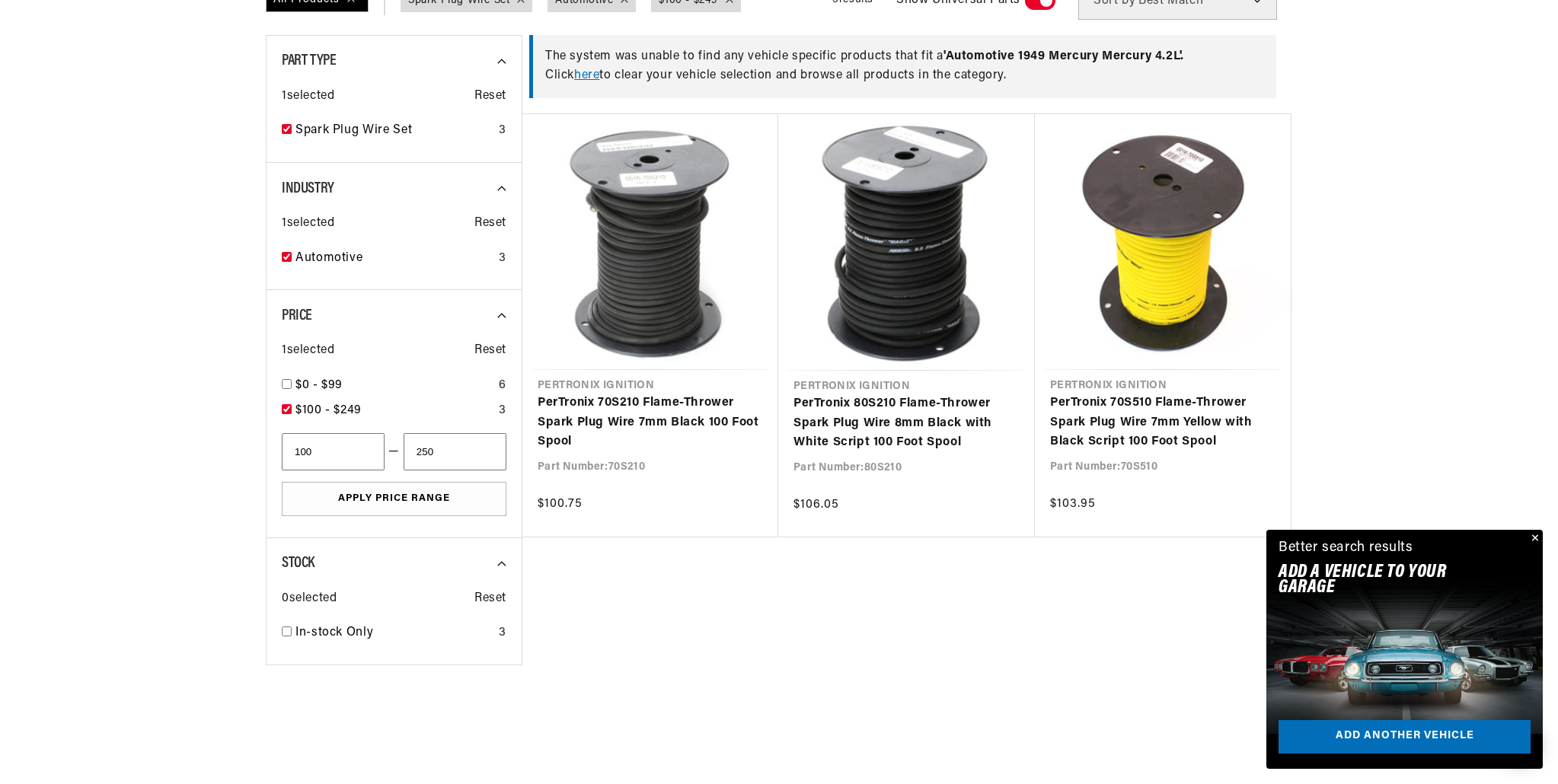
scroll to position [469, 0]
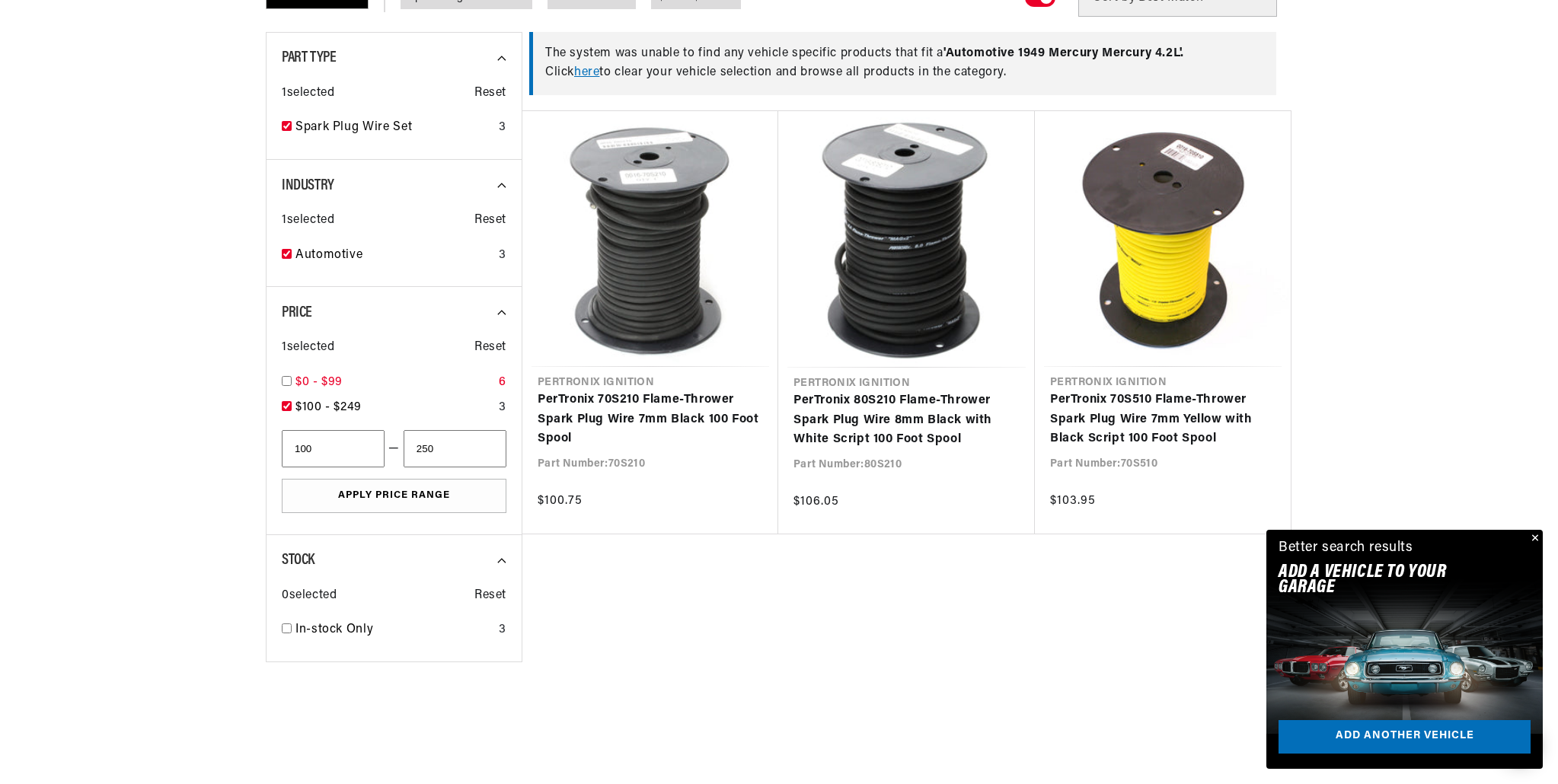
click at [291, 383] on div "$0 - $99 6" at bounding box center [394, 386] width 225 height 25
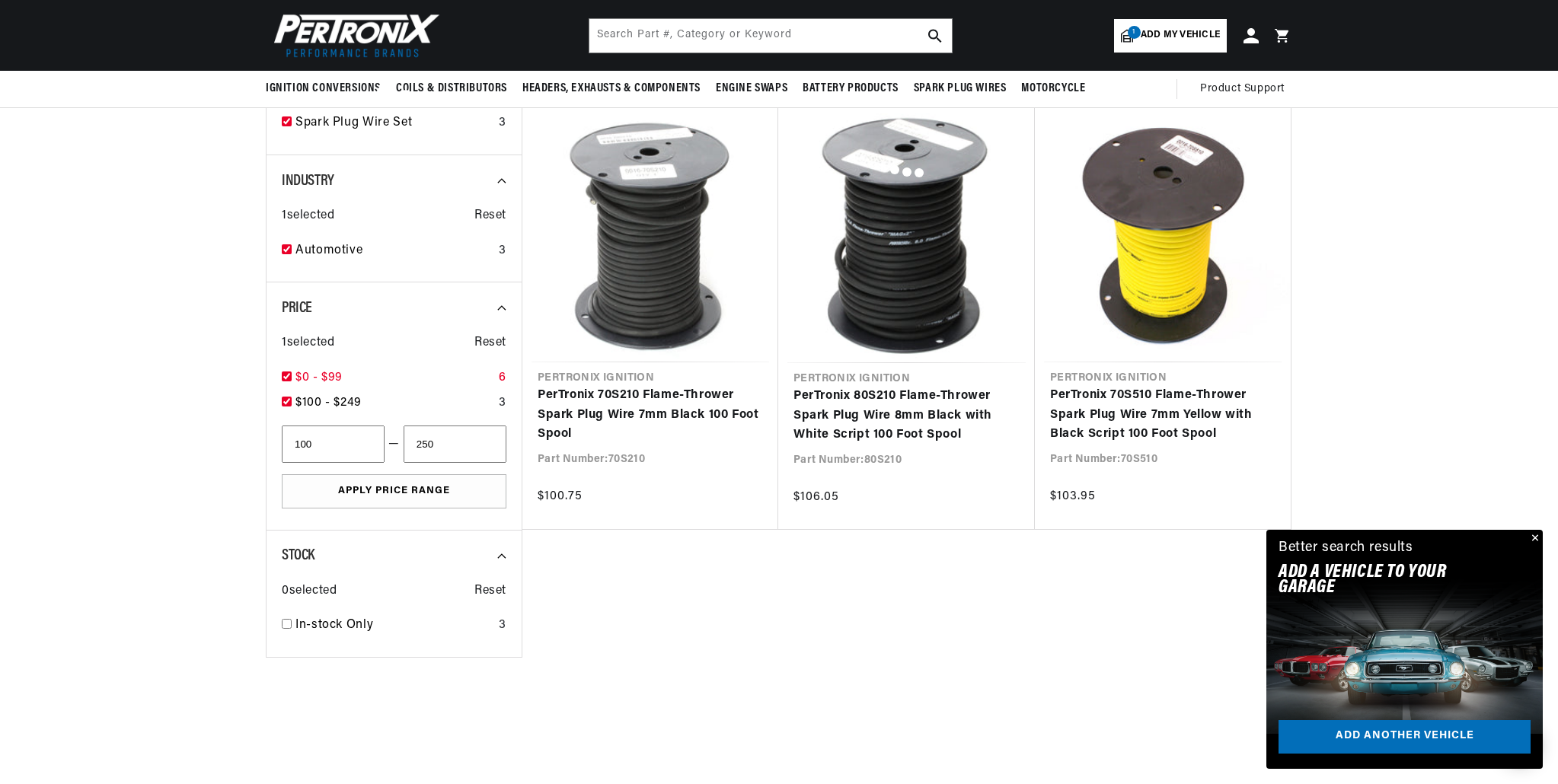
checkbox input "true"
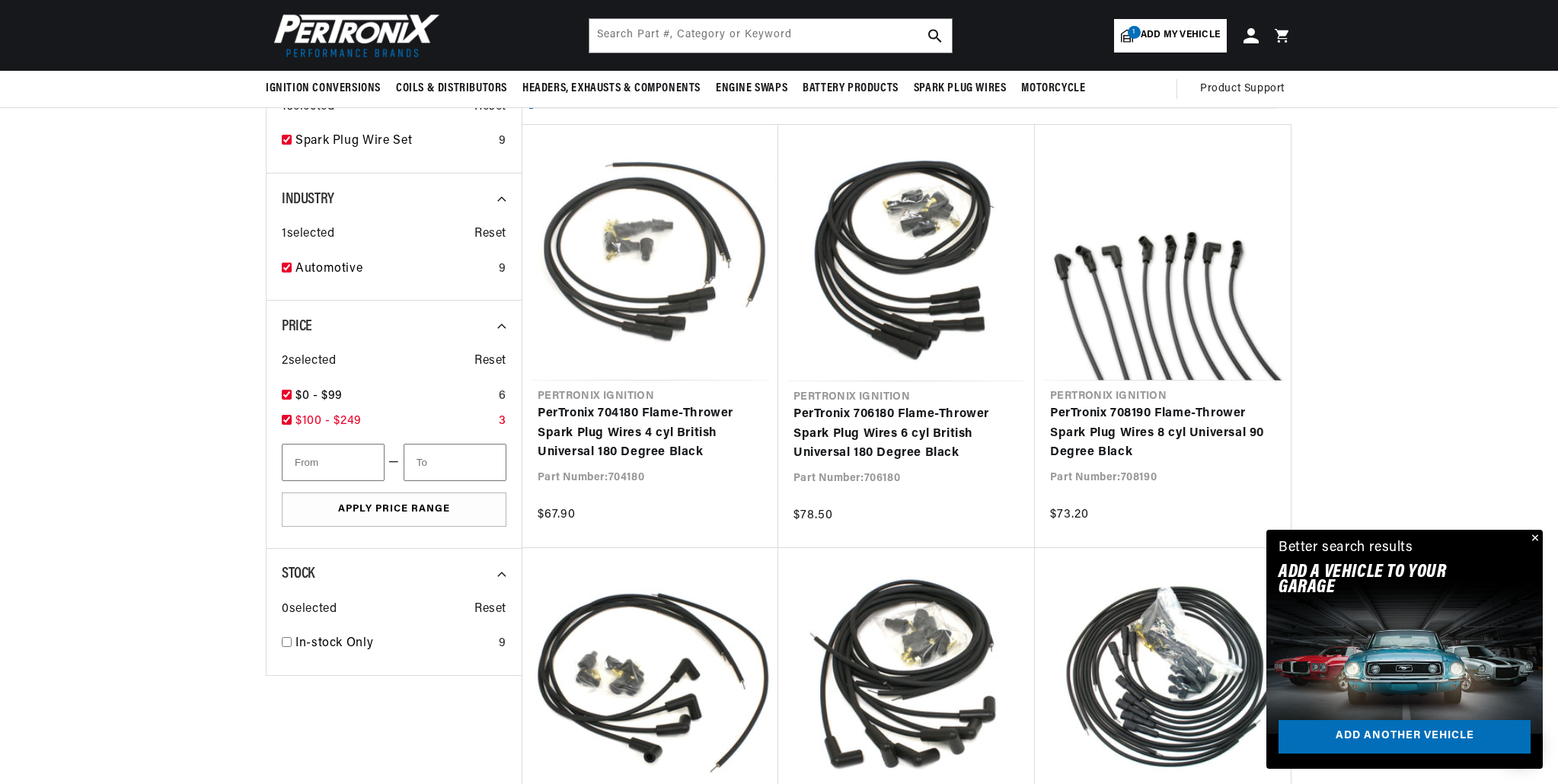
scroll to position [0, 952]
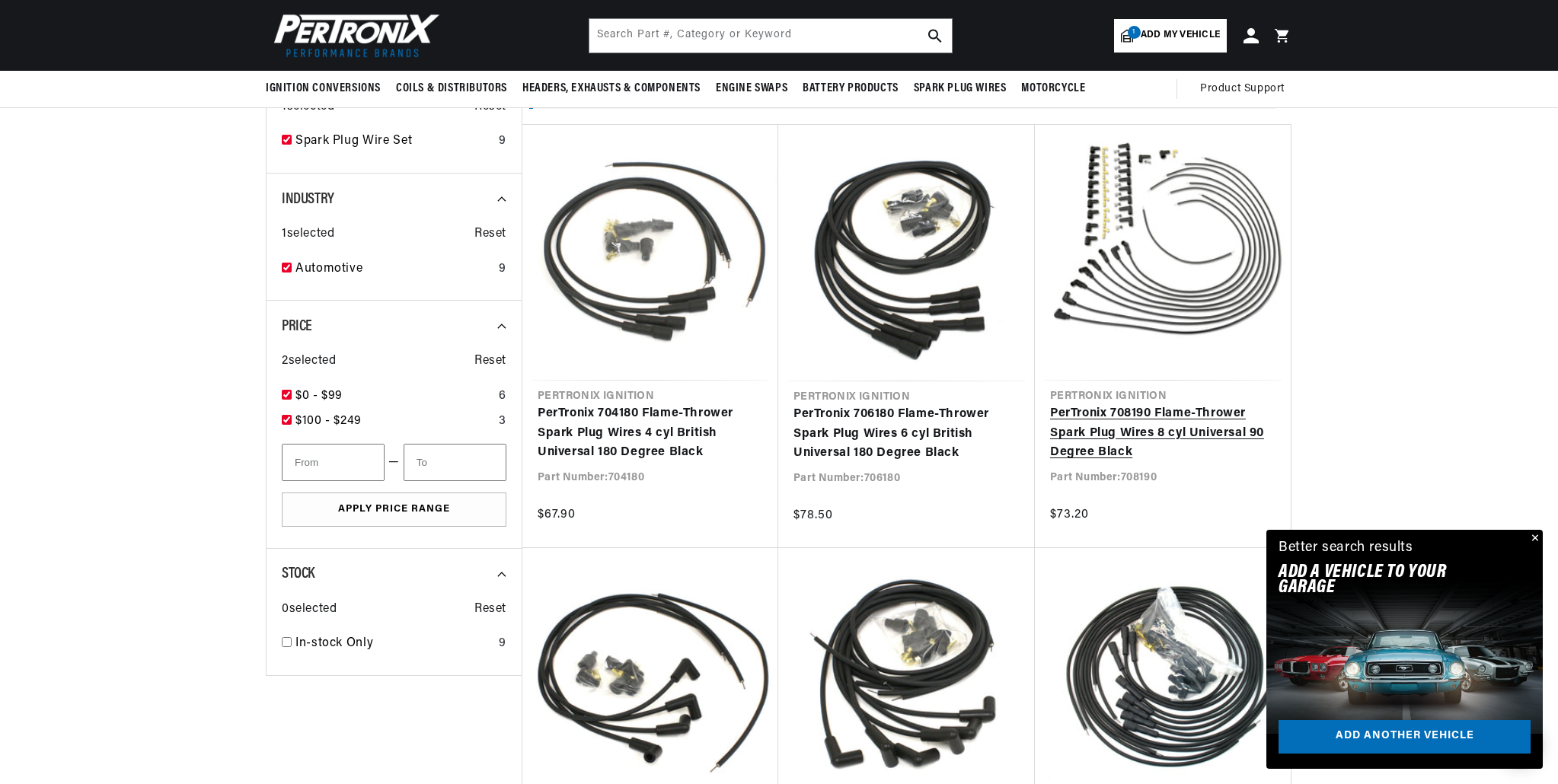
click at [1131, 422] on link "PerTronix 708190 Flame-Thrower Spark Plug Wires 8 cyl Universal 90 Degree Black" at bounding box center [1163, 433] width 226 height 59
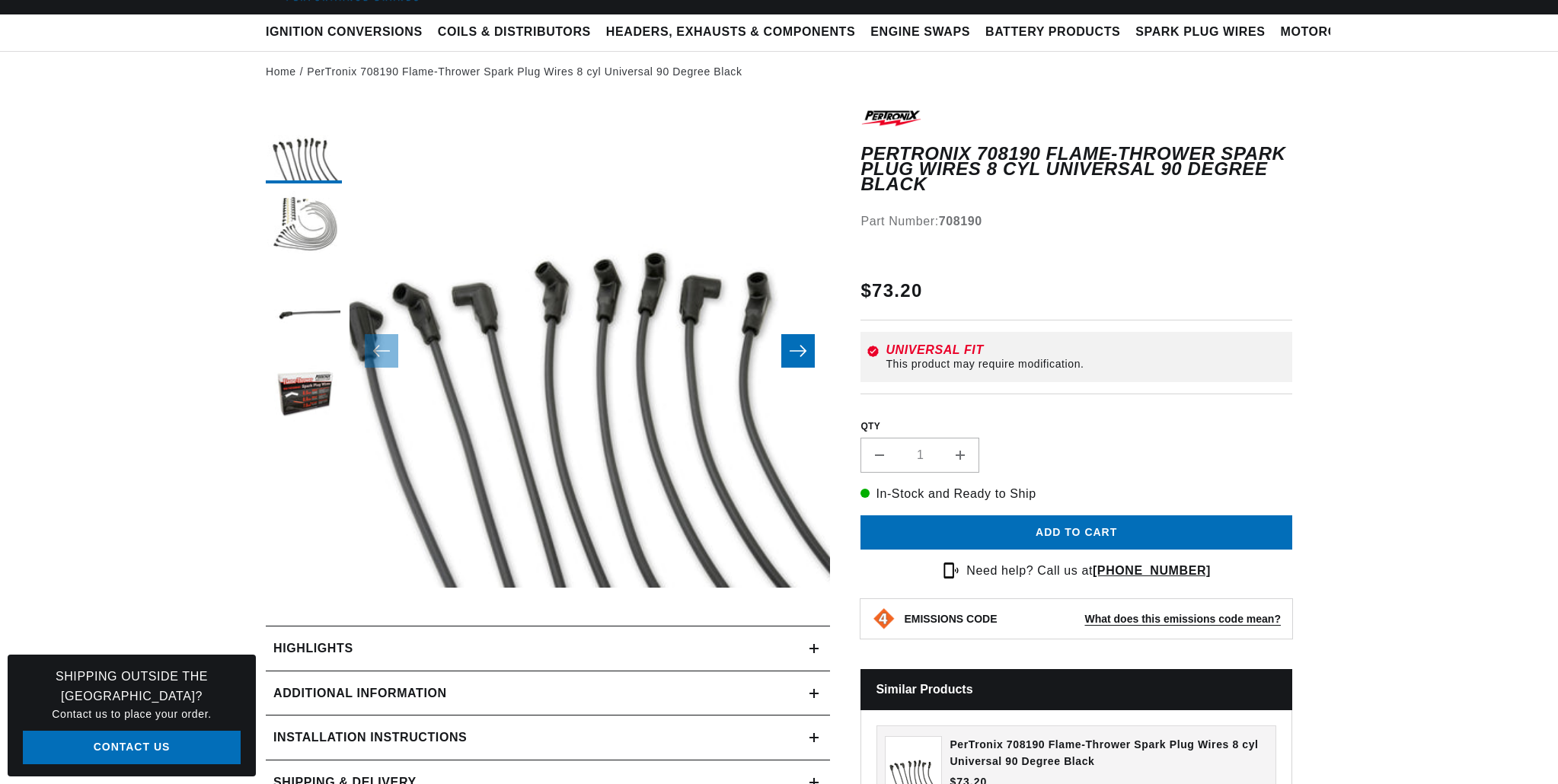
scroll to position [124, 0]
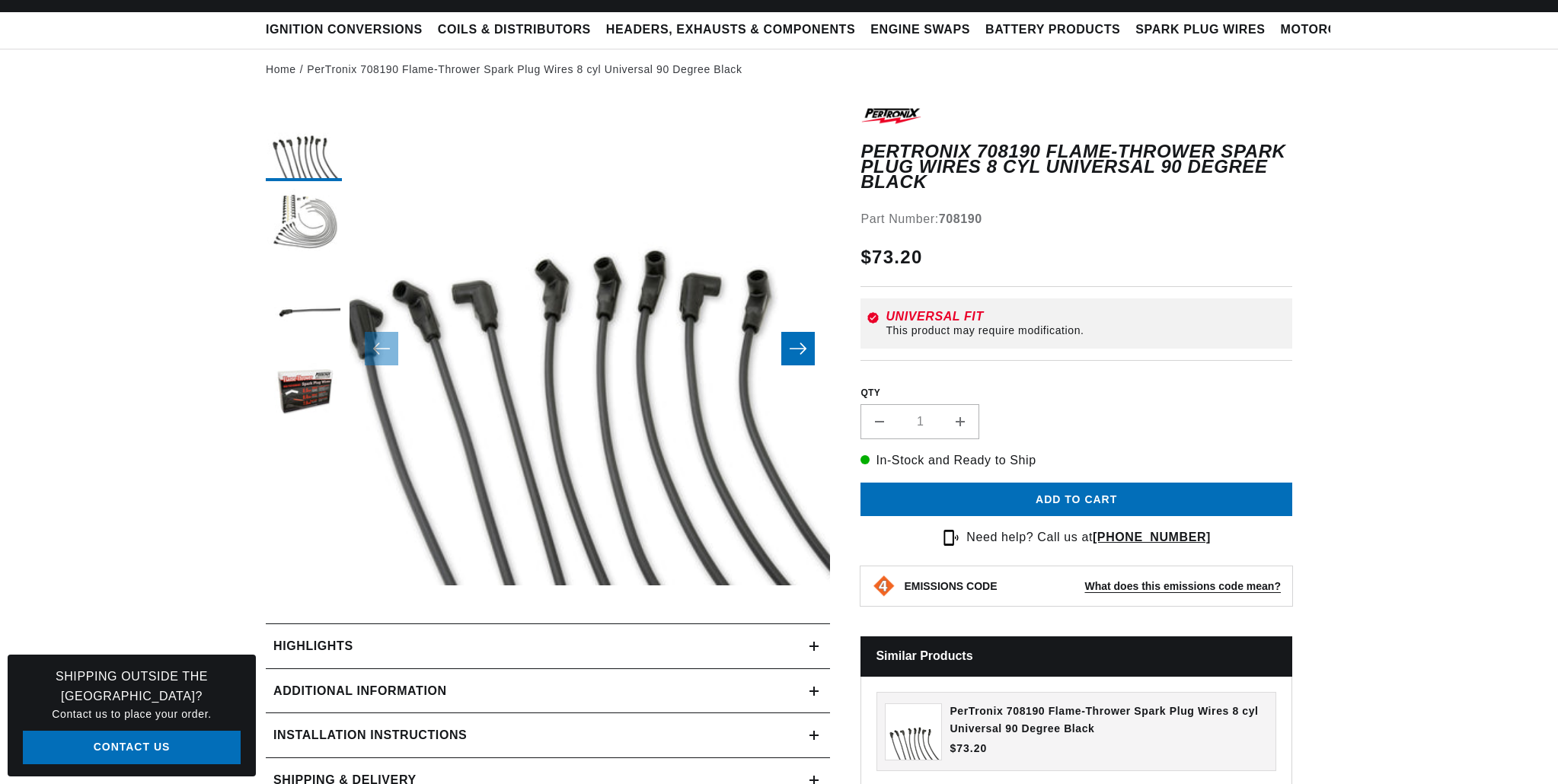
click at [792, 347] on icon "Slide right" at bounding box center [798, 349] width 19 height 16
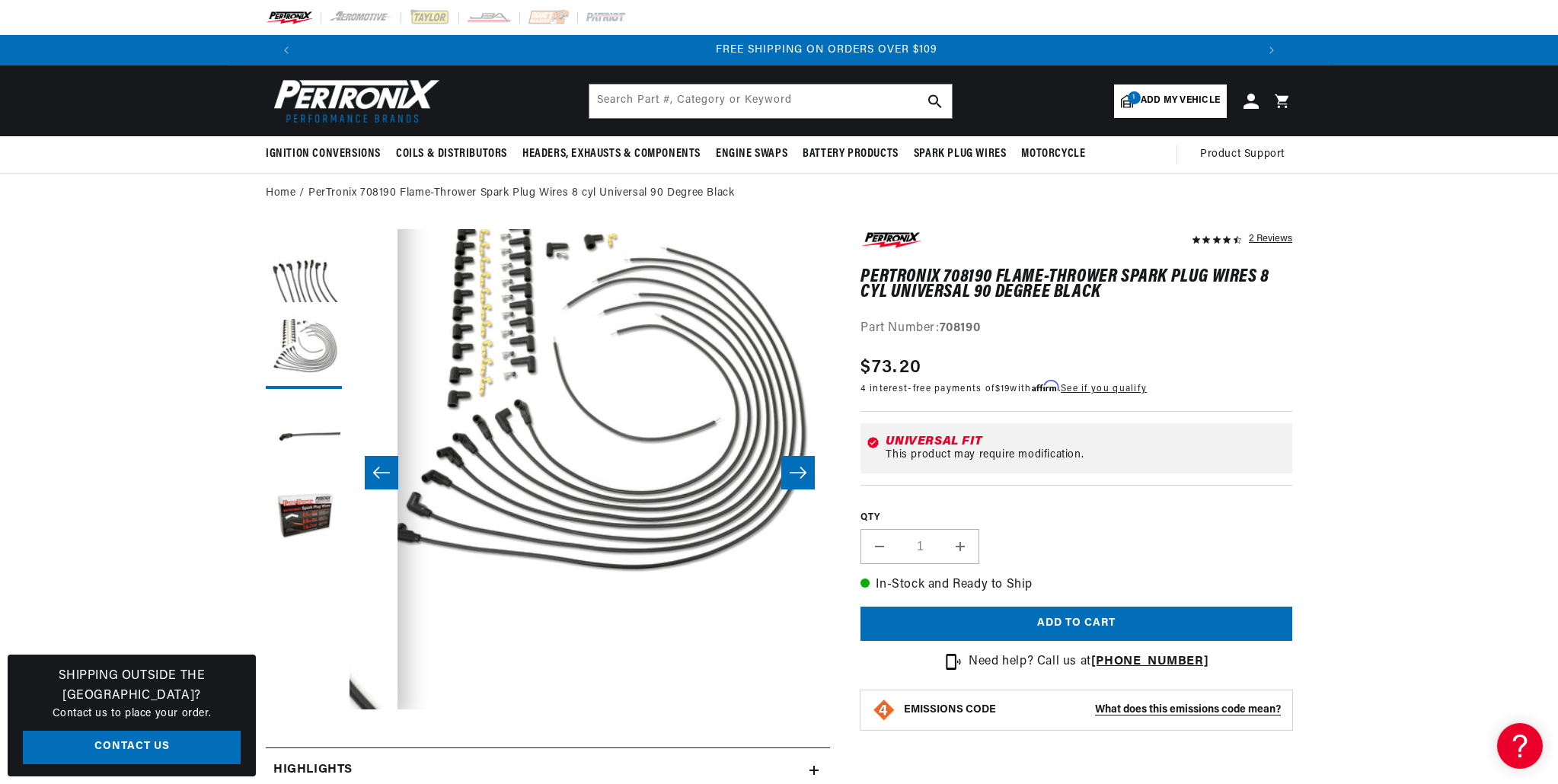
scroll to position [0, 1902]
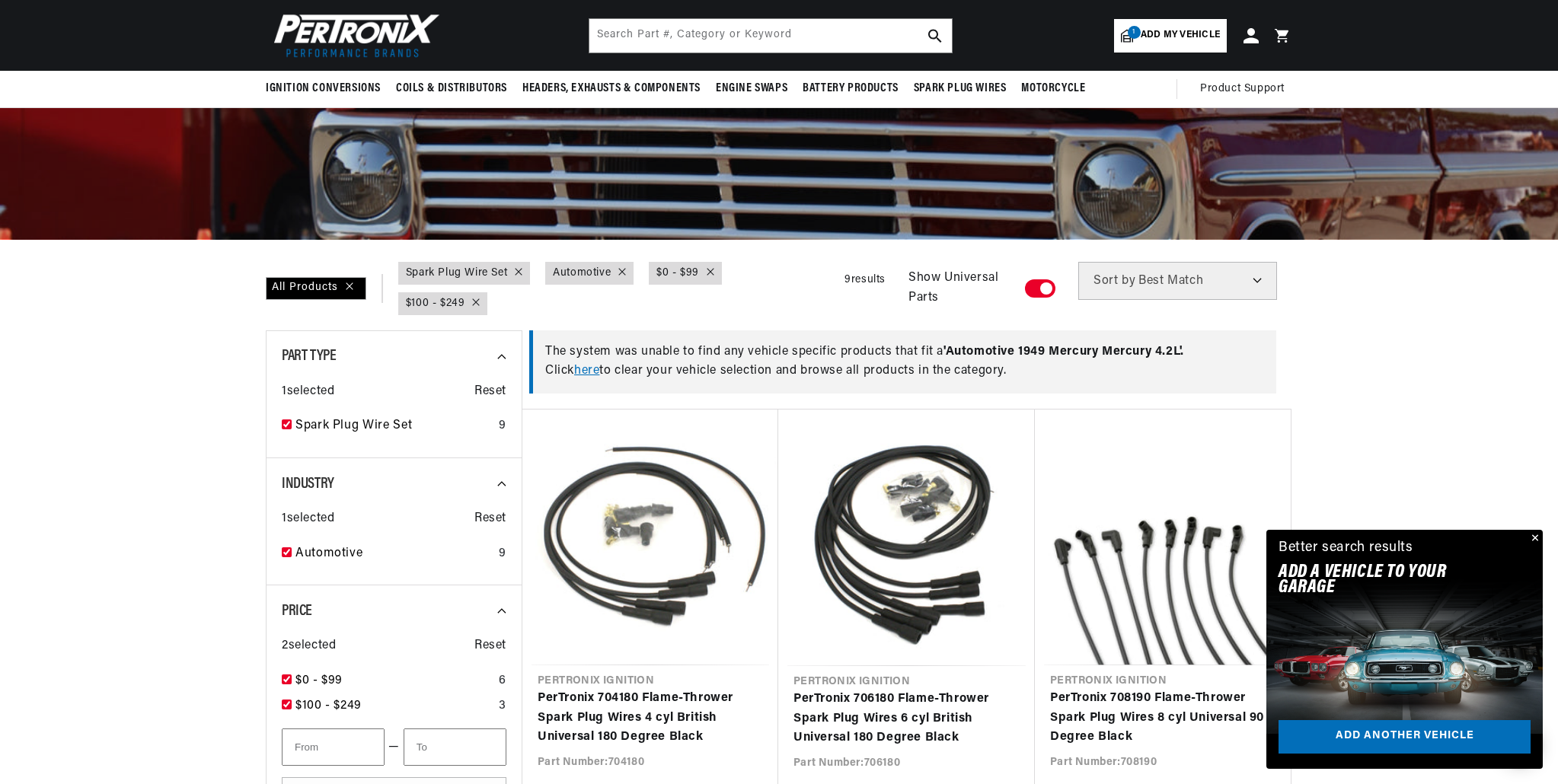
click at [472, 305] on icon at bounding box center [476, 302] width 8 height 8
checkbox input "false"
type input "100"
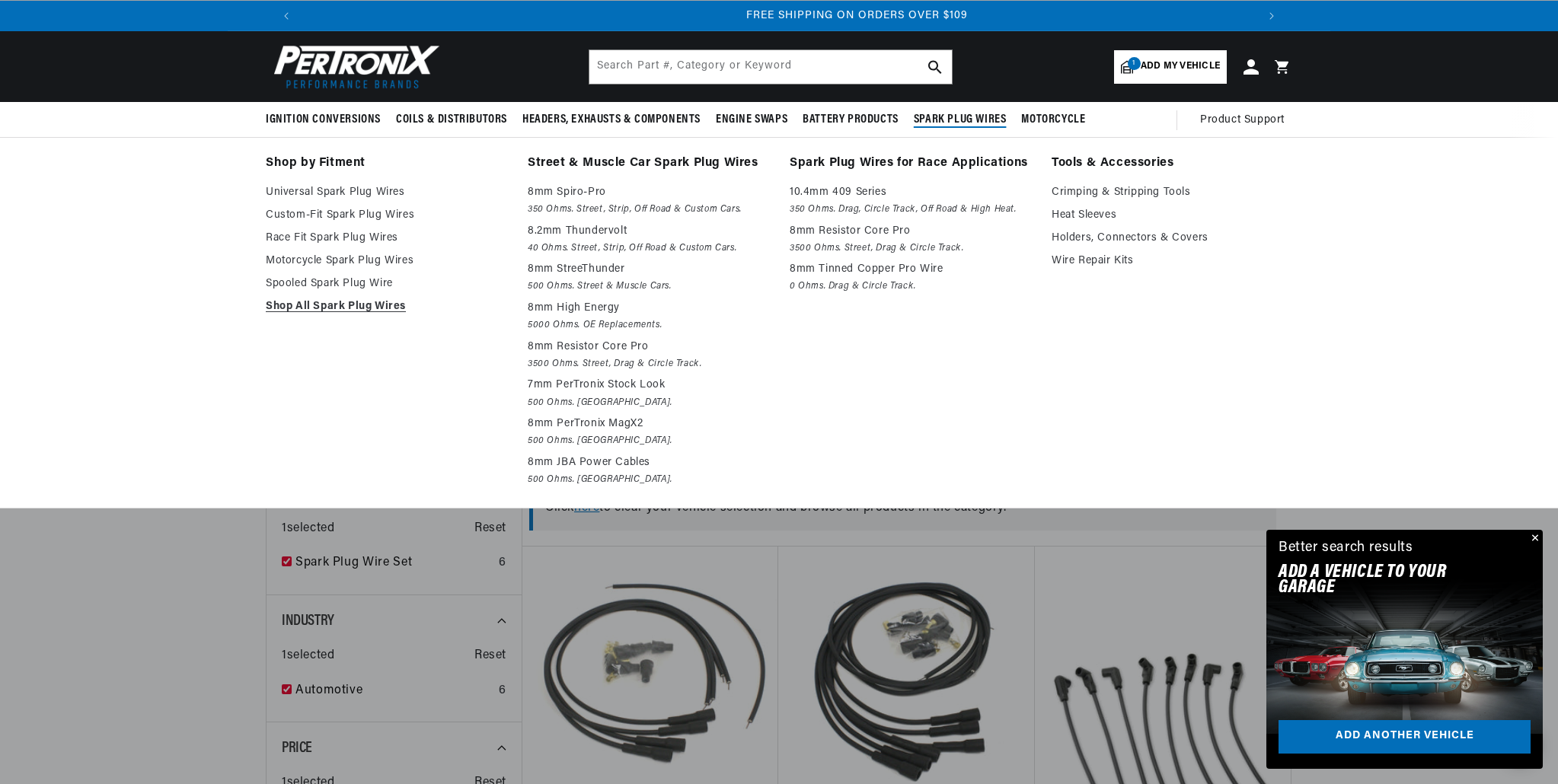
scroll to position [0, 1902]
click at [976, 122] on span "Spark Plug Wires" at bounding box center [959, 119] width 93 height 16
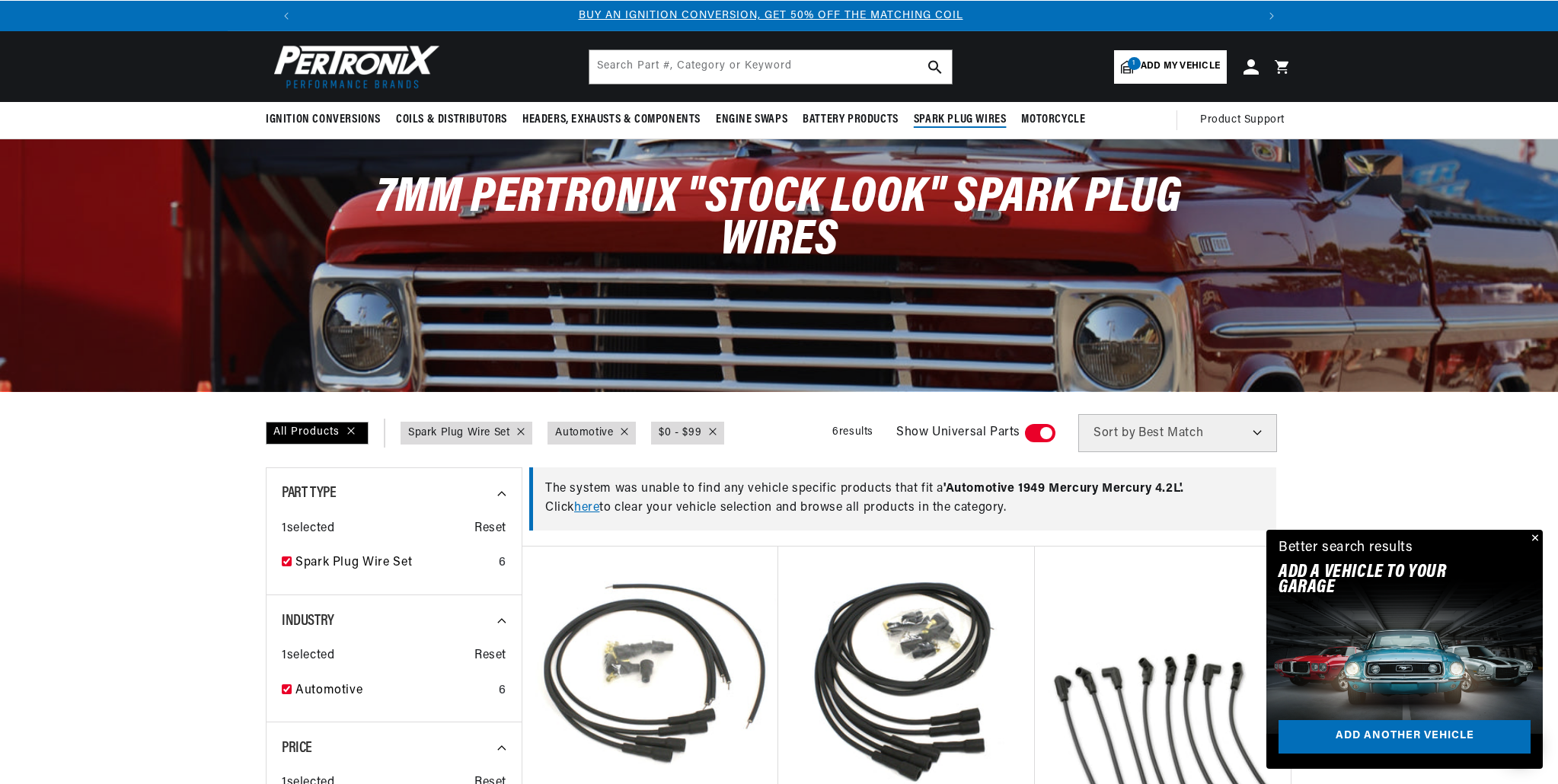
scroll to position [0, 0]
click at [1152, 72] on span "Add my vehicle" at bounding box center [1180, 66] width 79 height 15
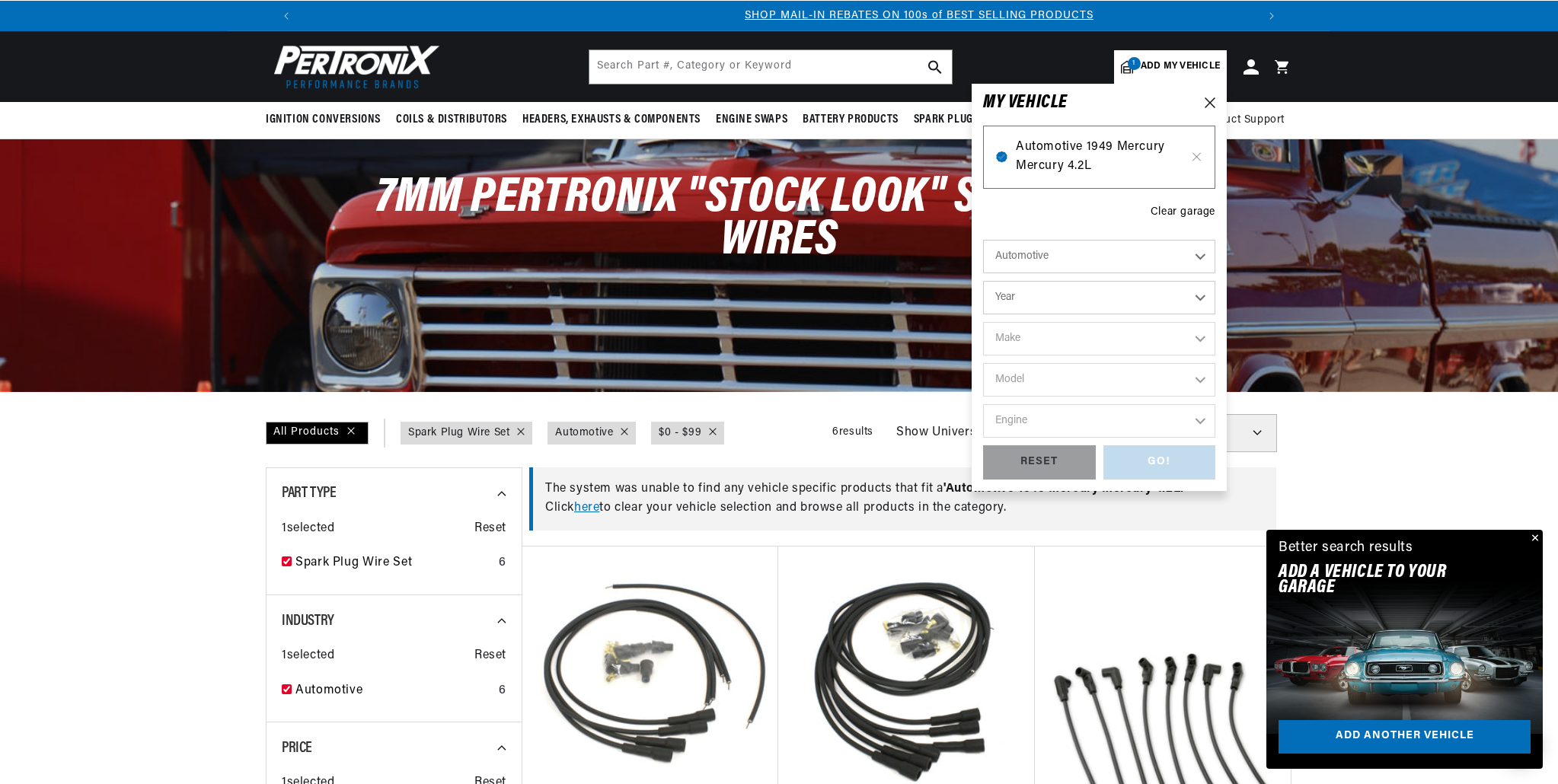
scroll to position [0, 952]
click at [1089, 156] on span "Automotive 1949 Mercury Mercury 4.2L" at bounding box center [1099, 157] width 167 height 39
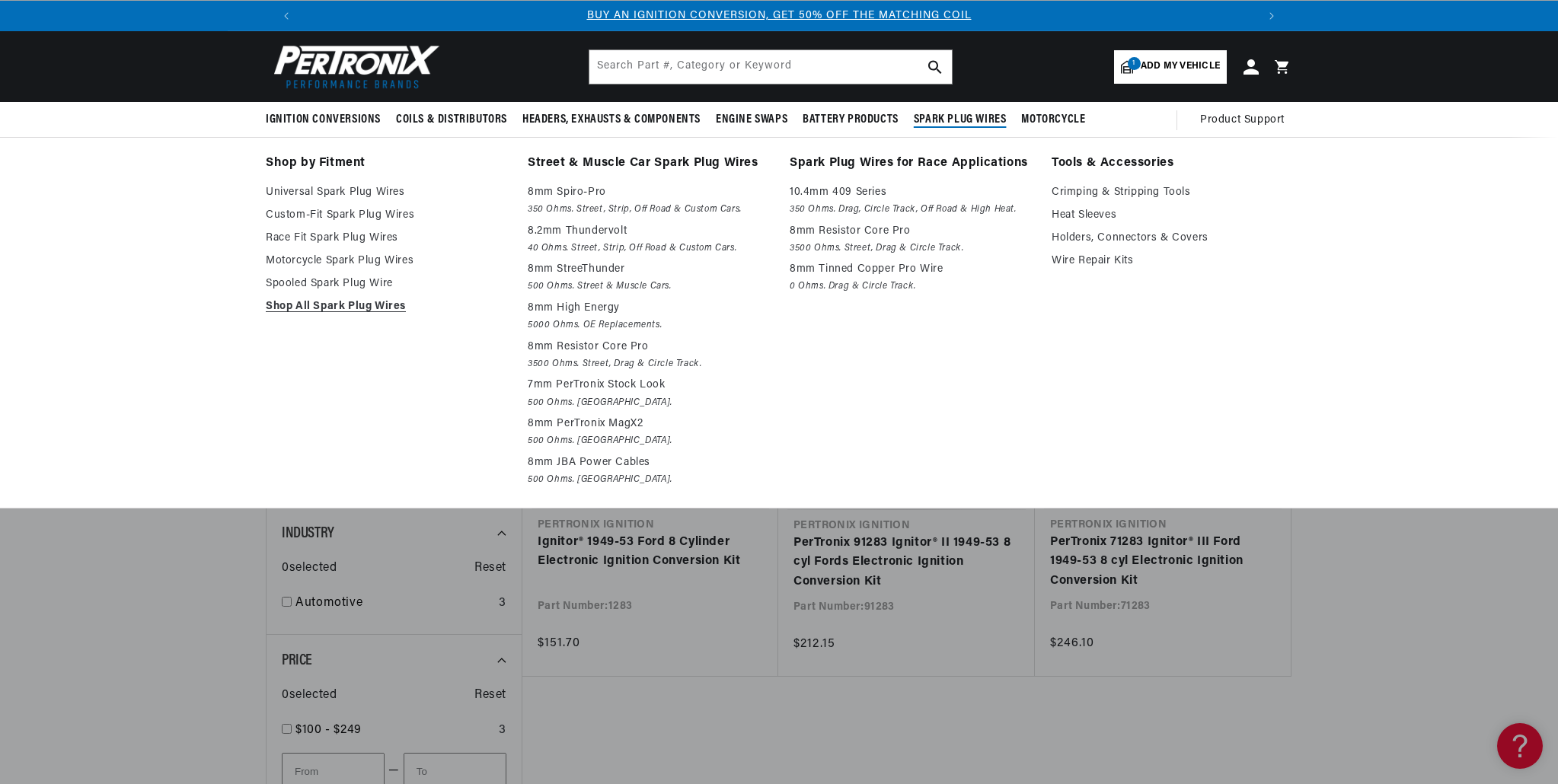
click at [979, 122] on span "Spark Plug Wires" at bounding box center [959, 119] width 93 height 16
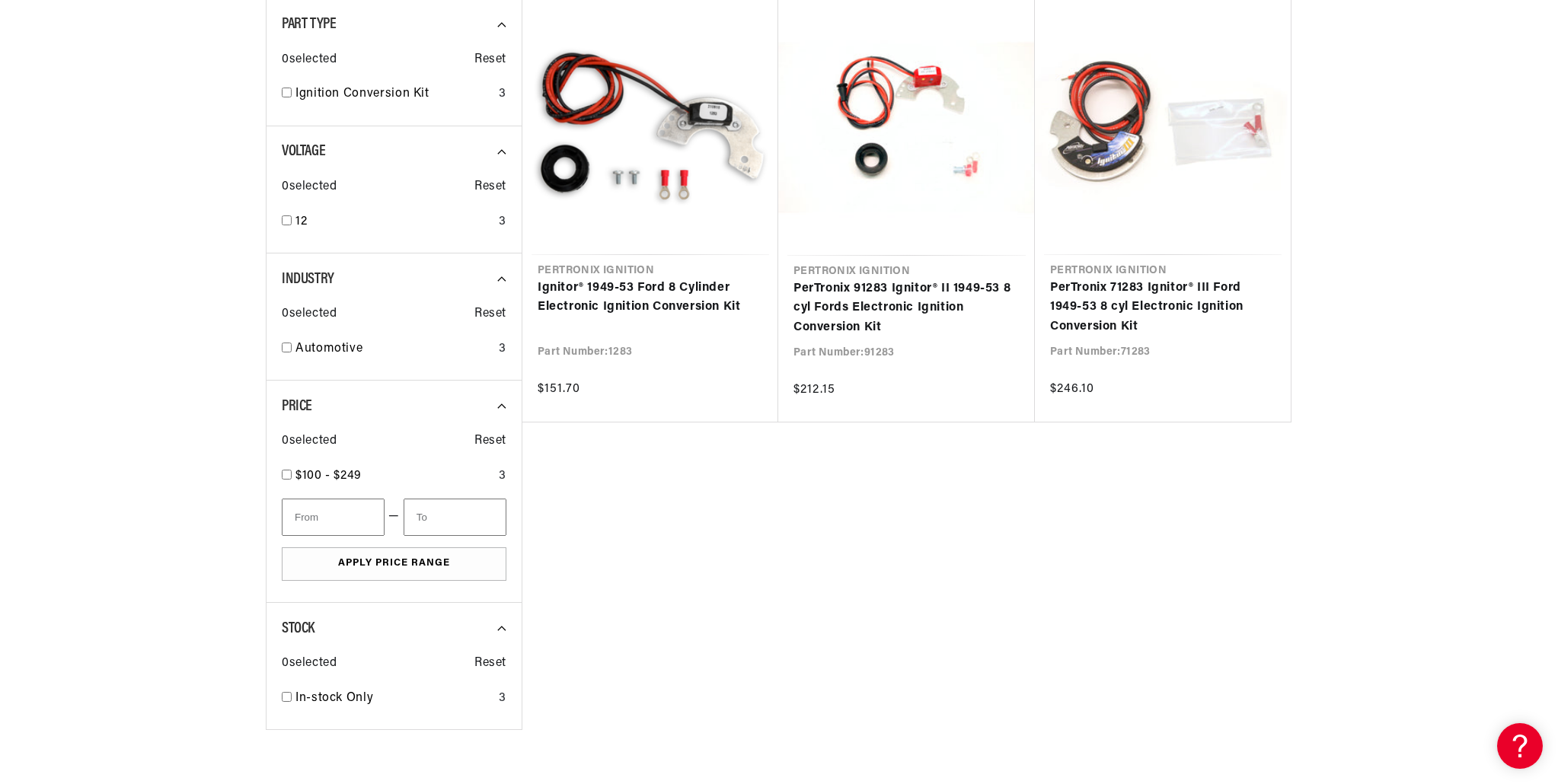
scroll to position [0, 1902]
click at [289, 224] on input "checkbox" at bounding box center [287, 220] width 10 height 10
checkbox input "true"
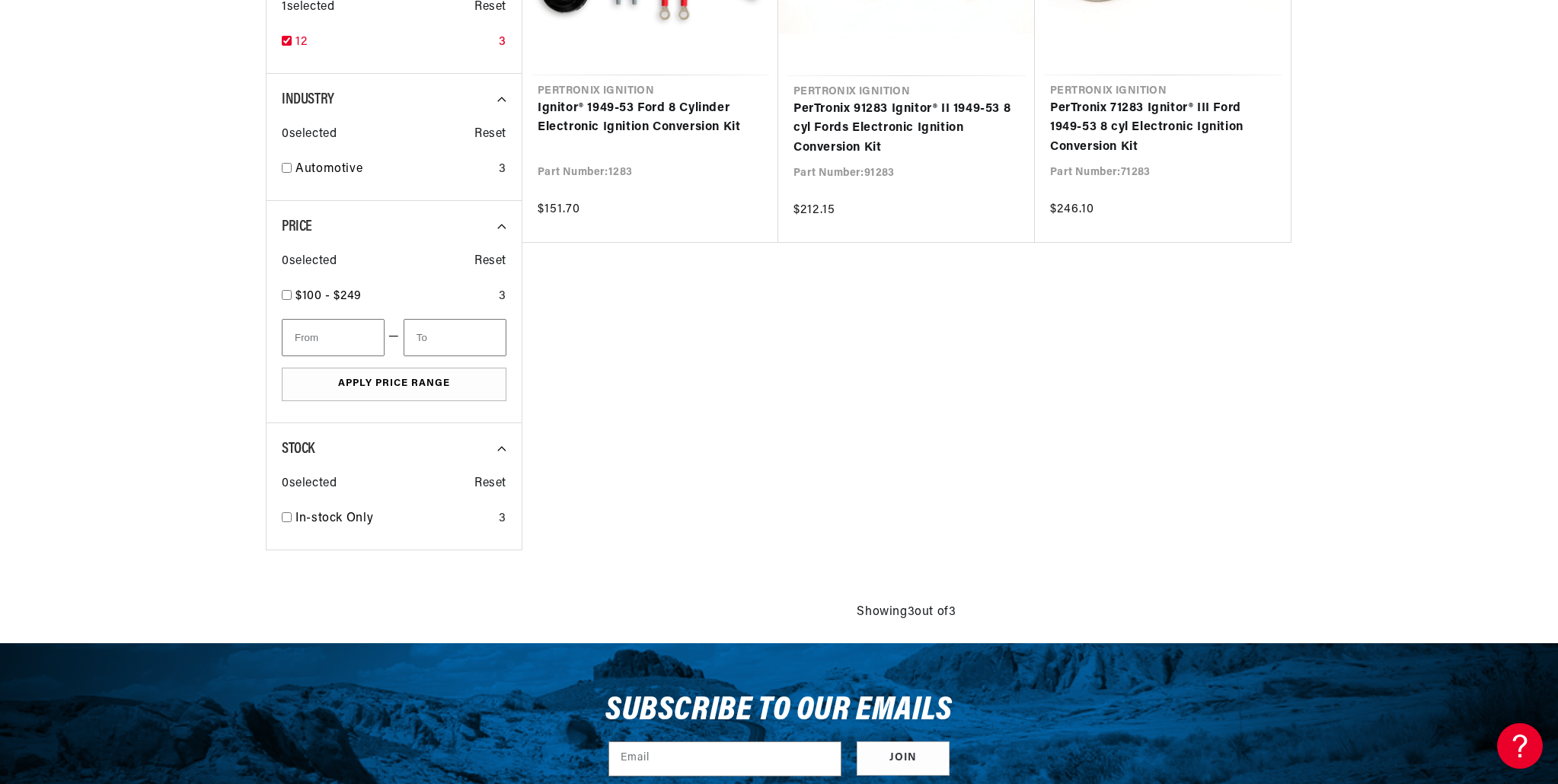
scroll to position [471, 0]
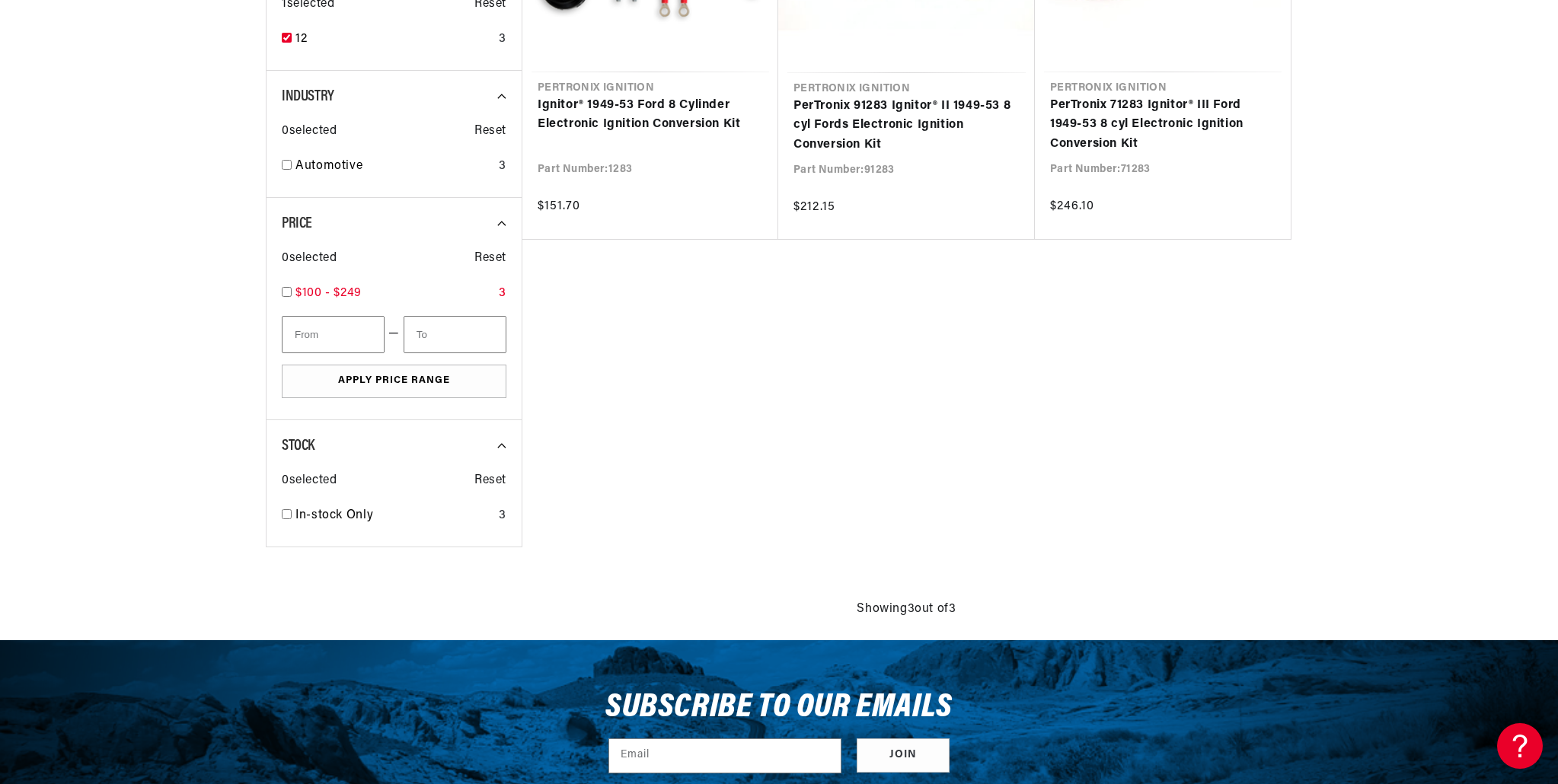
click at [286, 292] on input "checkbox" at bounding box center [287, 292] width 10 height 10
checkbox input "true"
type input "100"
type input "250"
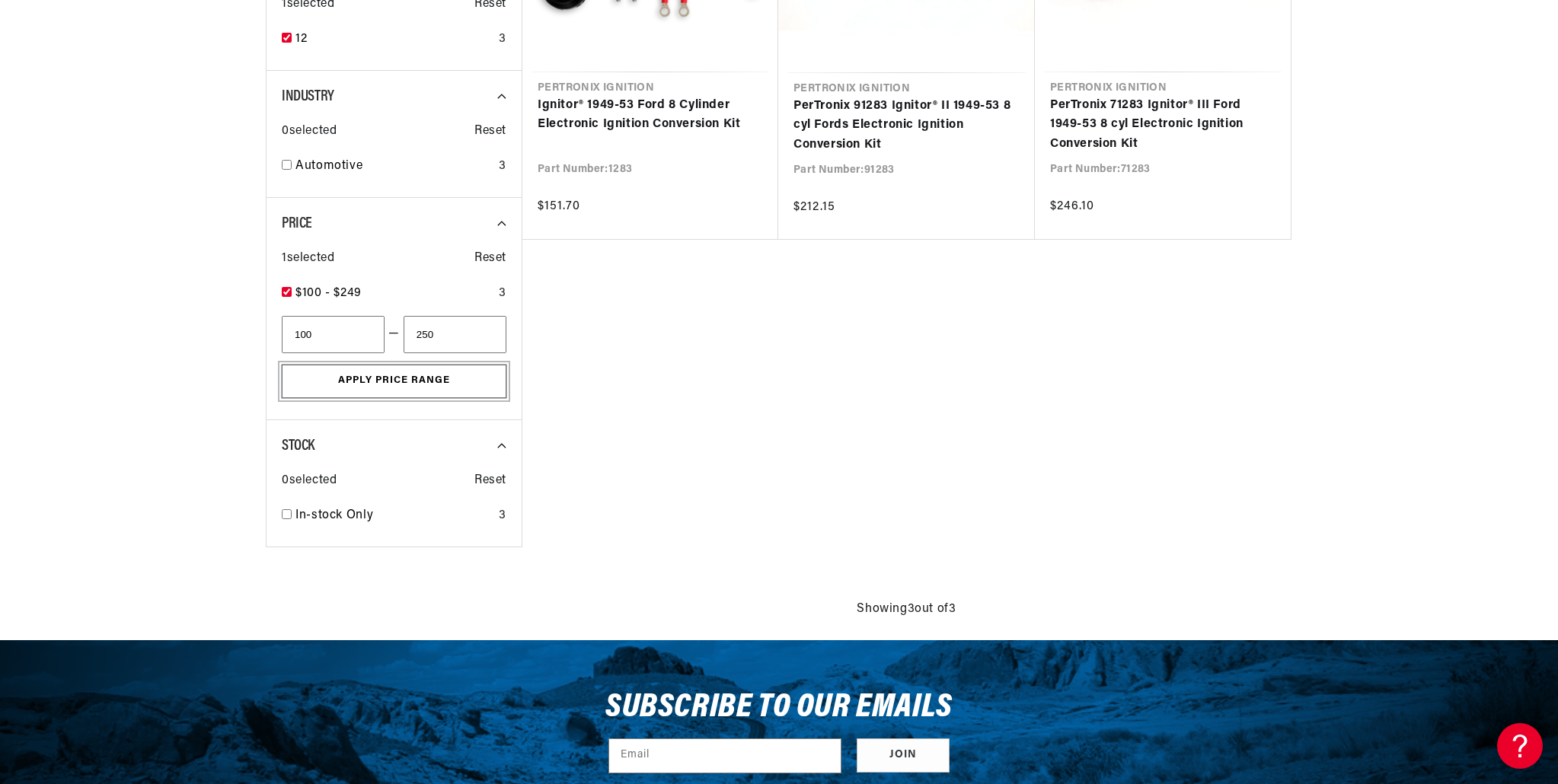
click at [421, 376] on button "Apply Price Range" at bounding box center [394, 381] width 225 height 34
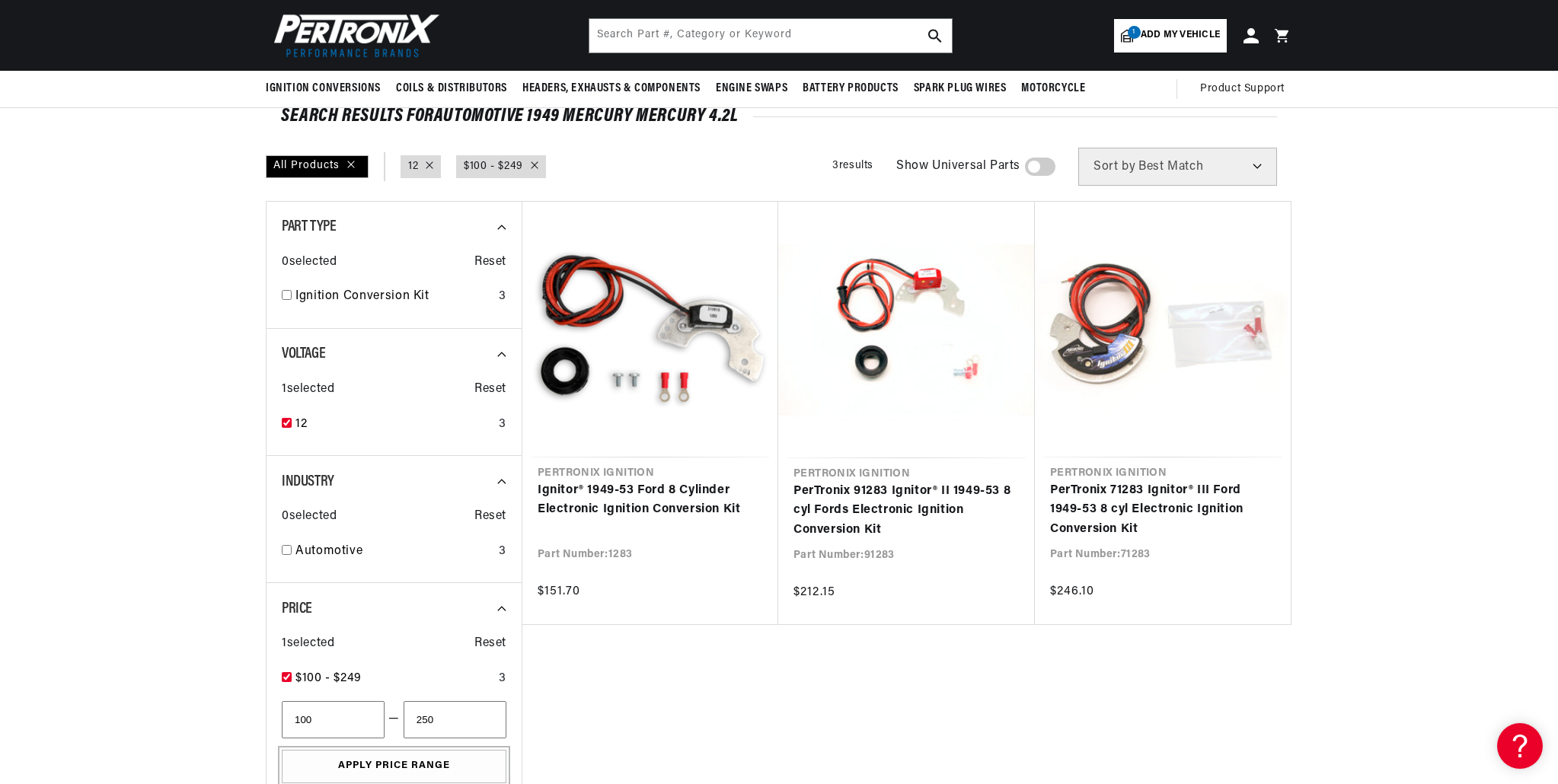
scroll to position [82, 0]
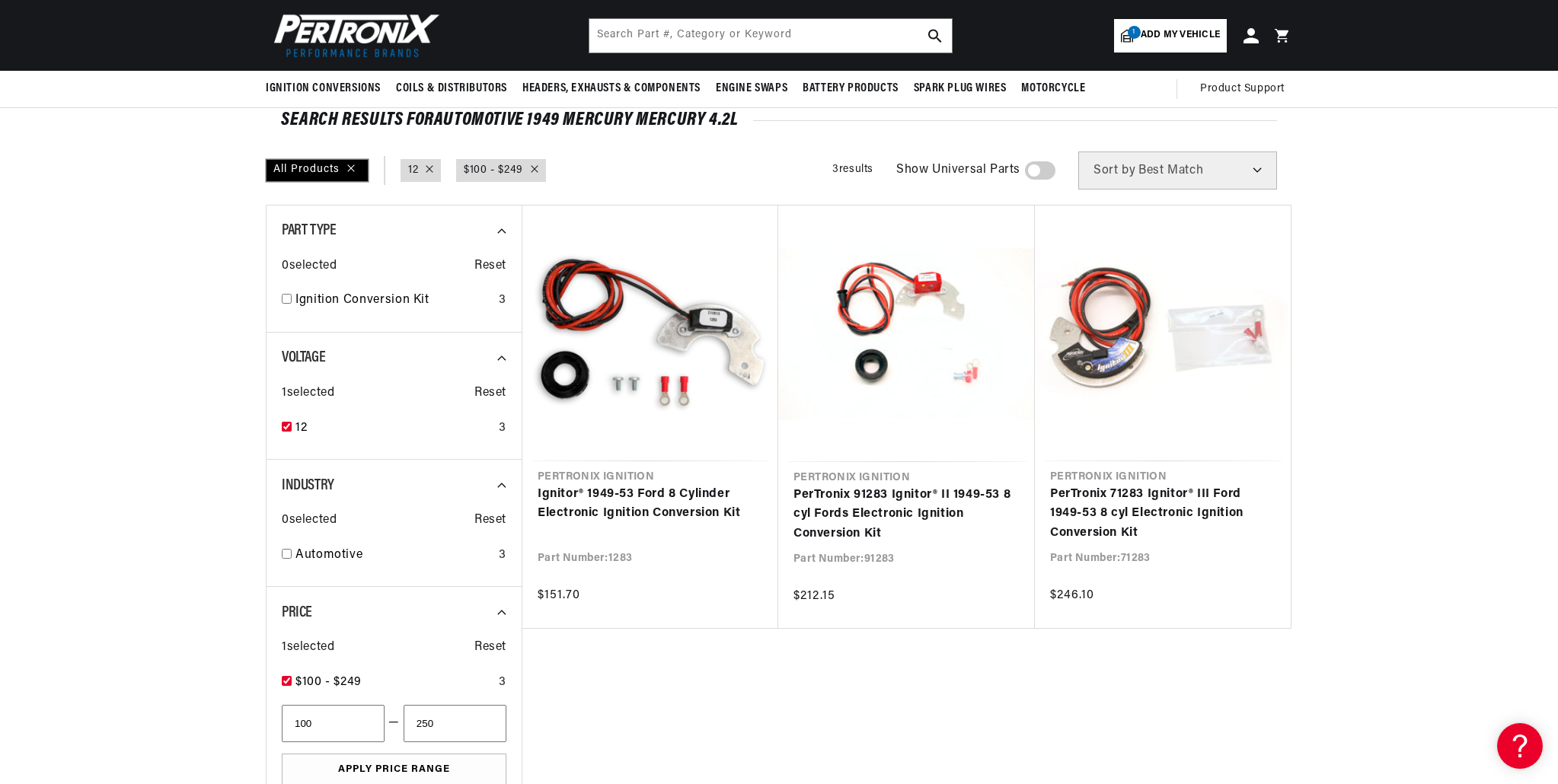
click at [352, 170] on div "All Products" at bounding box center [317, 170] width 103 height 22
checkbox input "false"
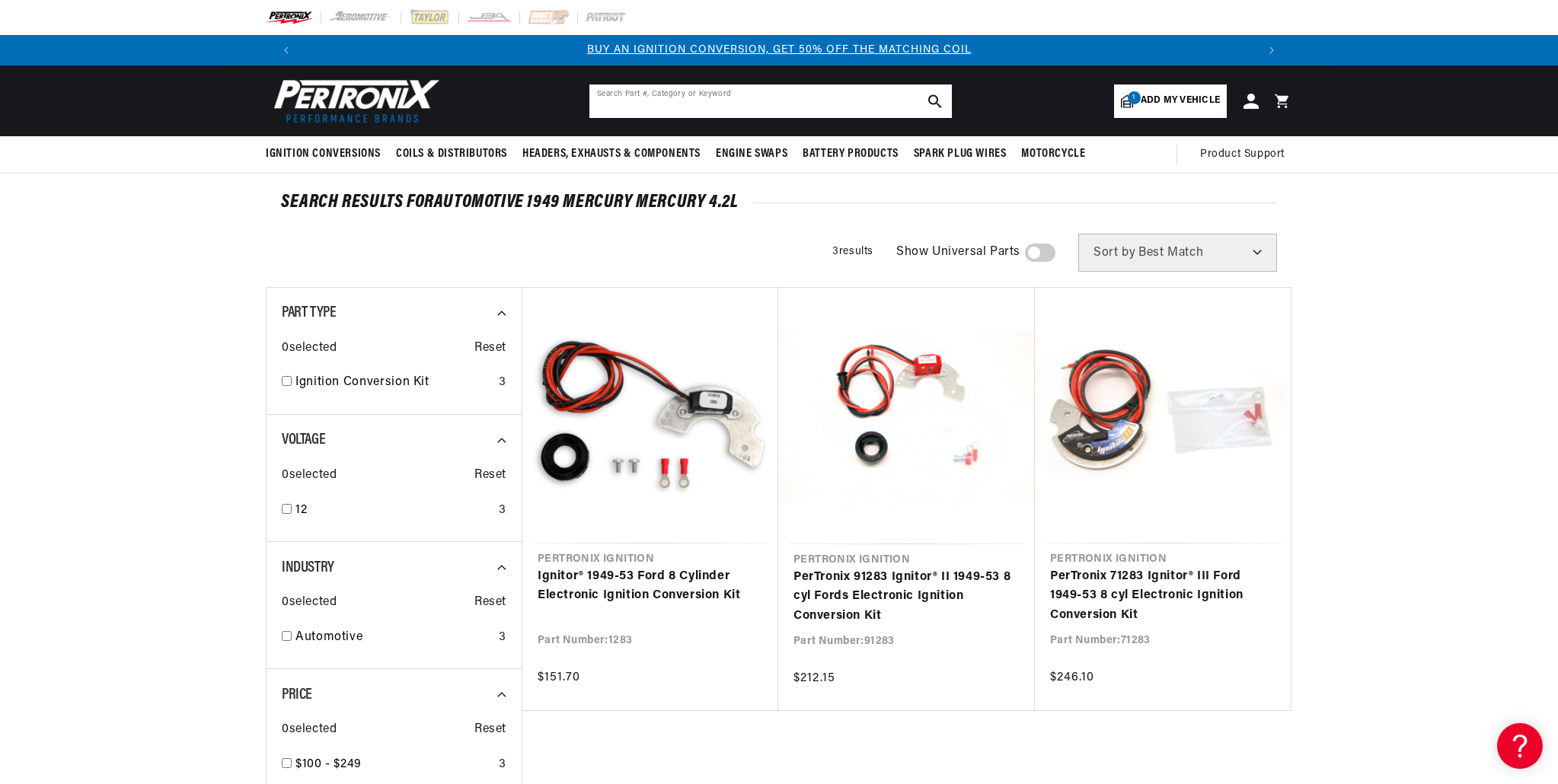
click at [646, 103] on input "text" at bounding box center [771, 101] width 363 height 33
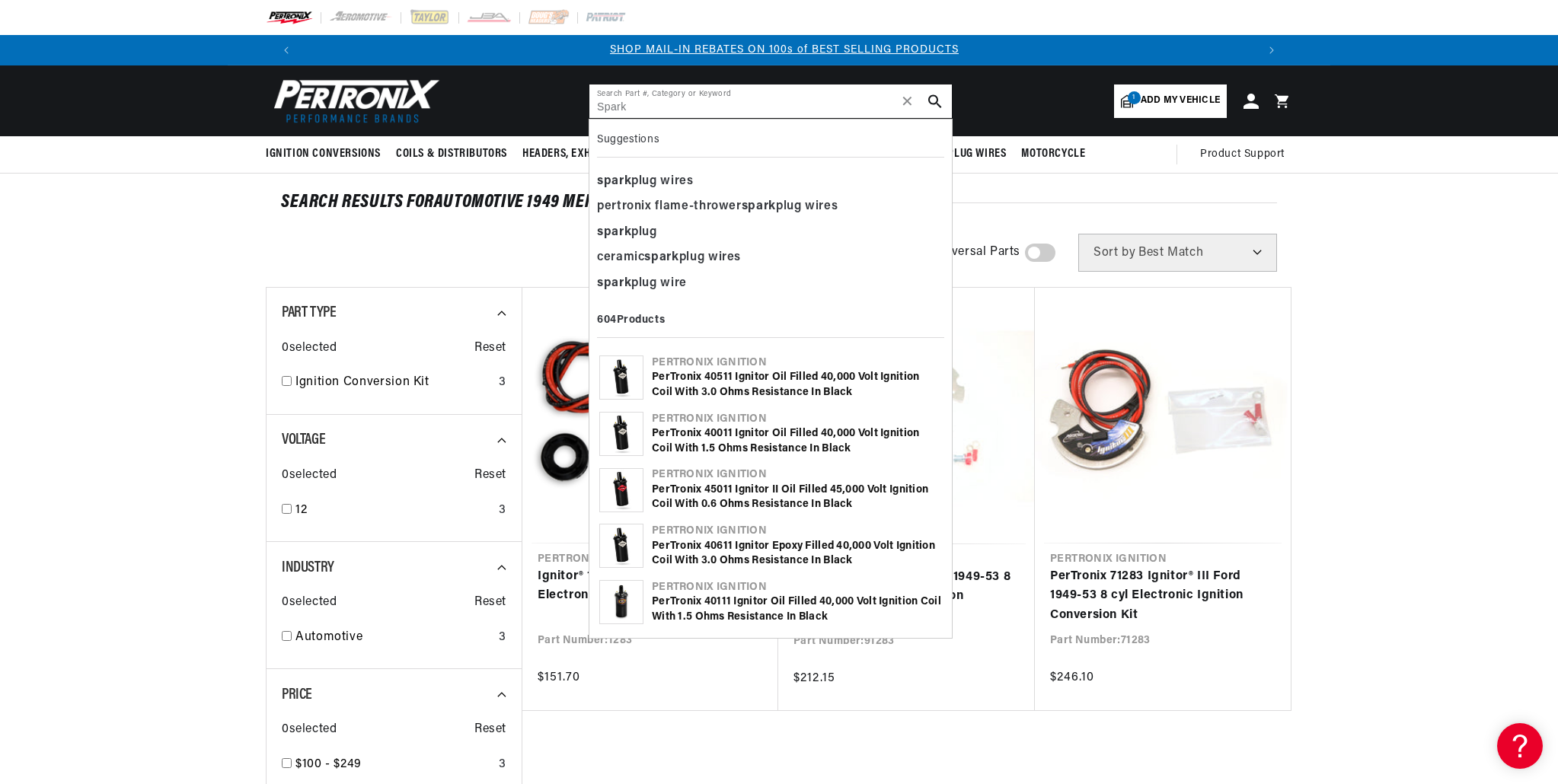
scroll to position [0, 952]
click at [641, 182] on div "spark plug wires" at bounding box center [771, 182] width 347 height 25
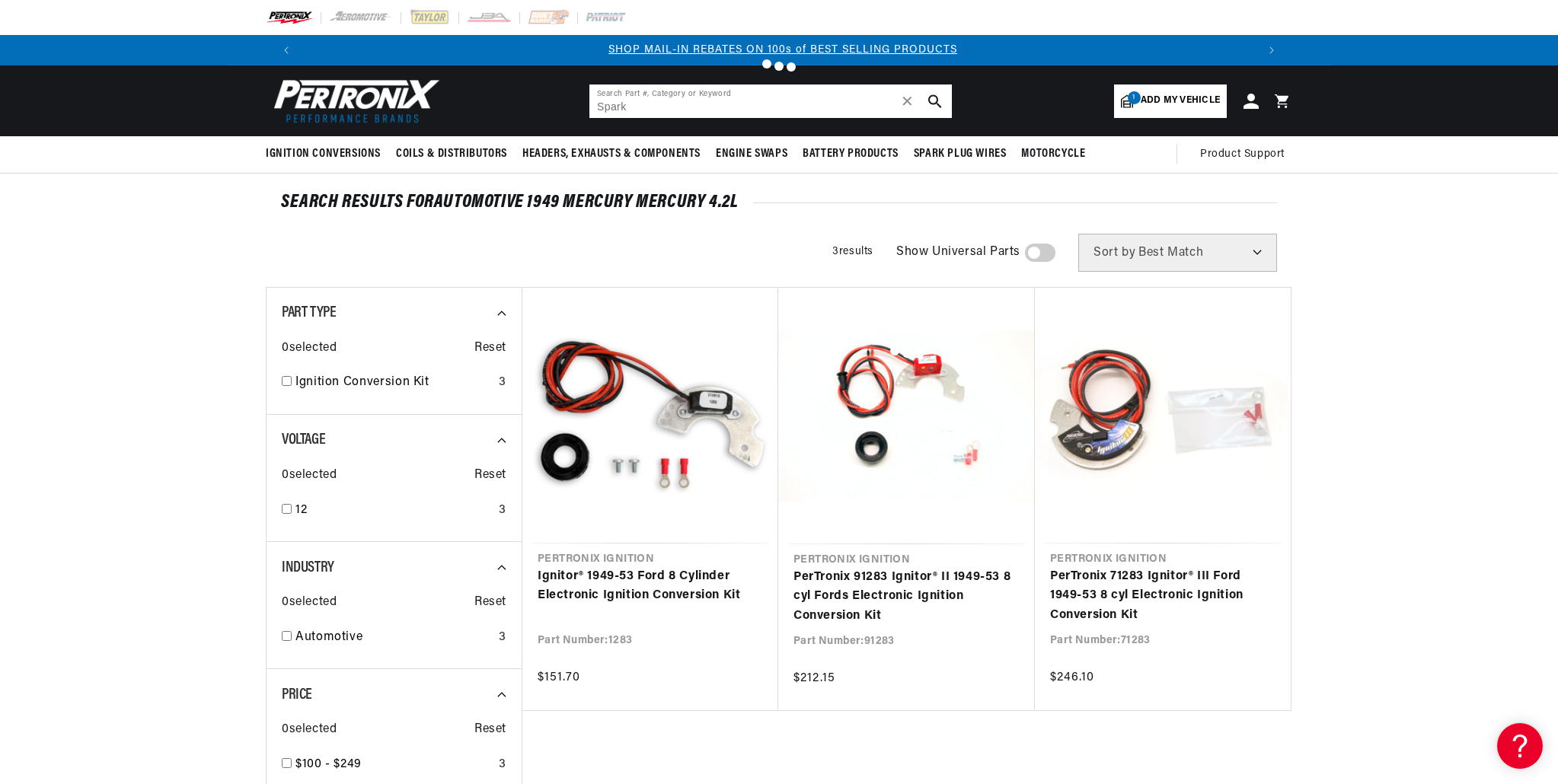
type input "spark plug wires"
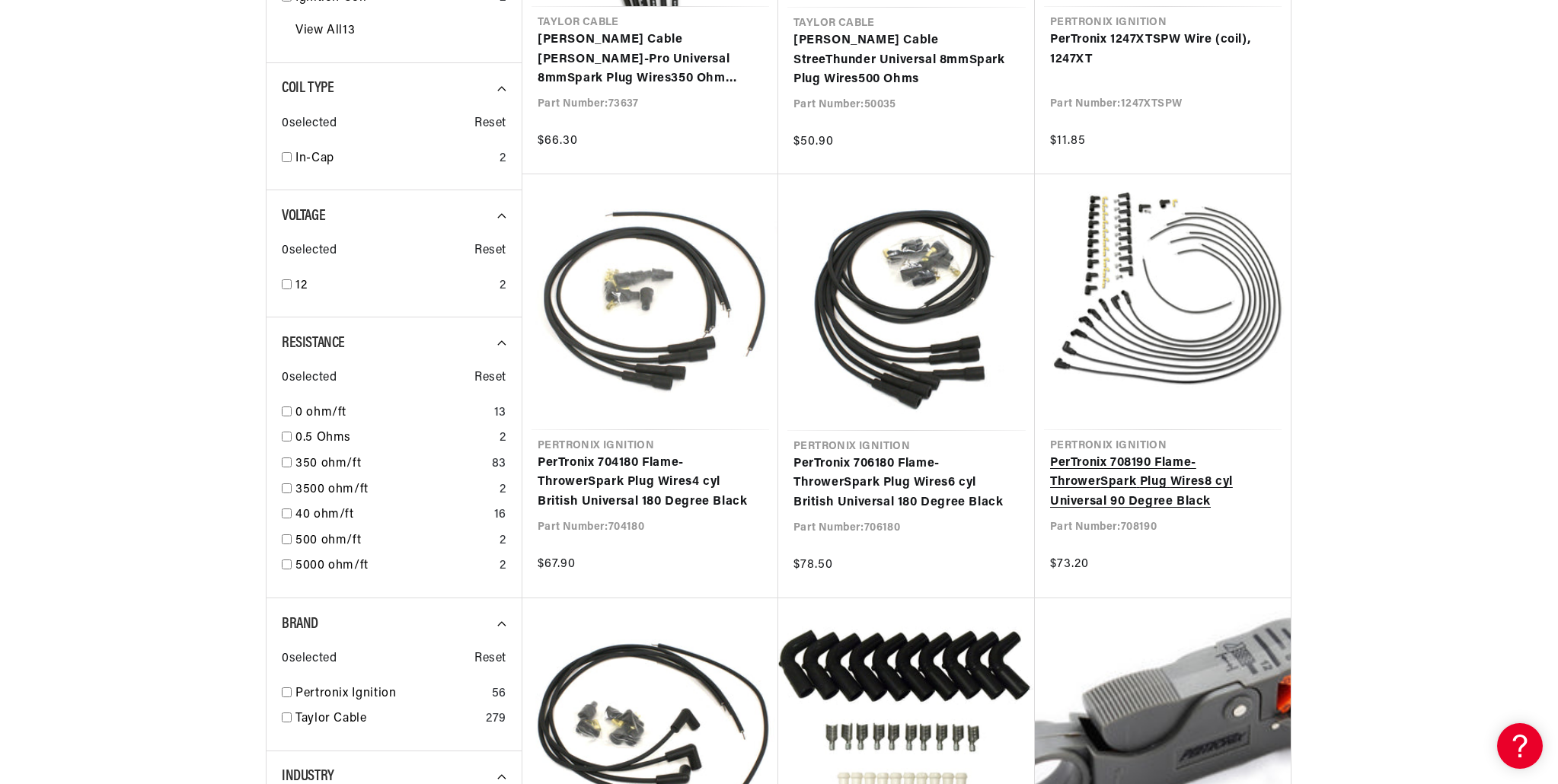
scroll to position [0, 1902]
click at [1153, 454] on link "PerTronix 708190 Flame-Thrower Spark Plug Wires 8 cyl Universal 90 Degree Black" at bounding box center [1163, 483] width 226 height 59
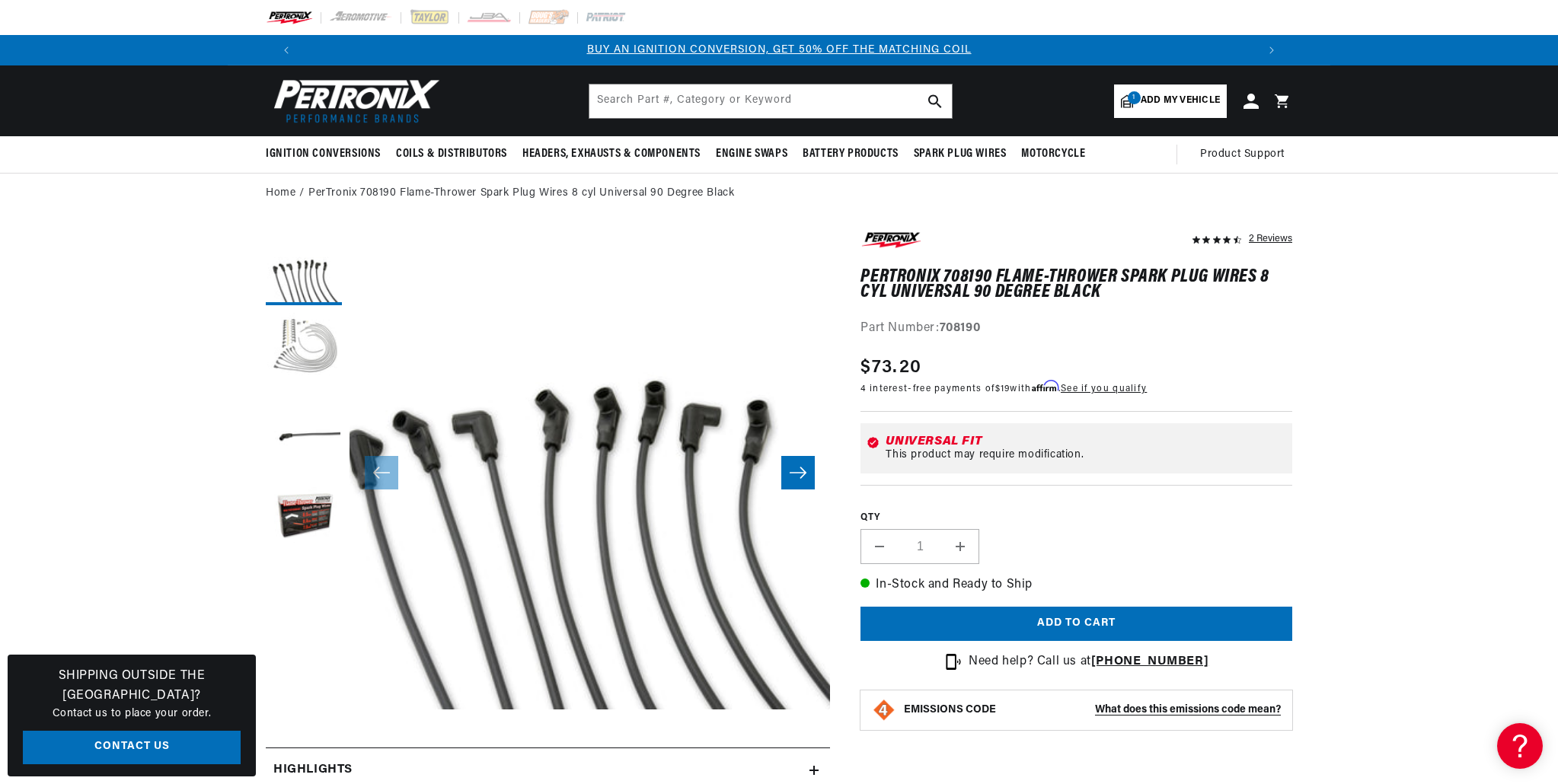
click at [315, 339] on button "Load image 2 in gallery view" at bounding box center [304, 351] width 76 height 76
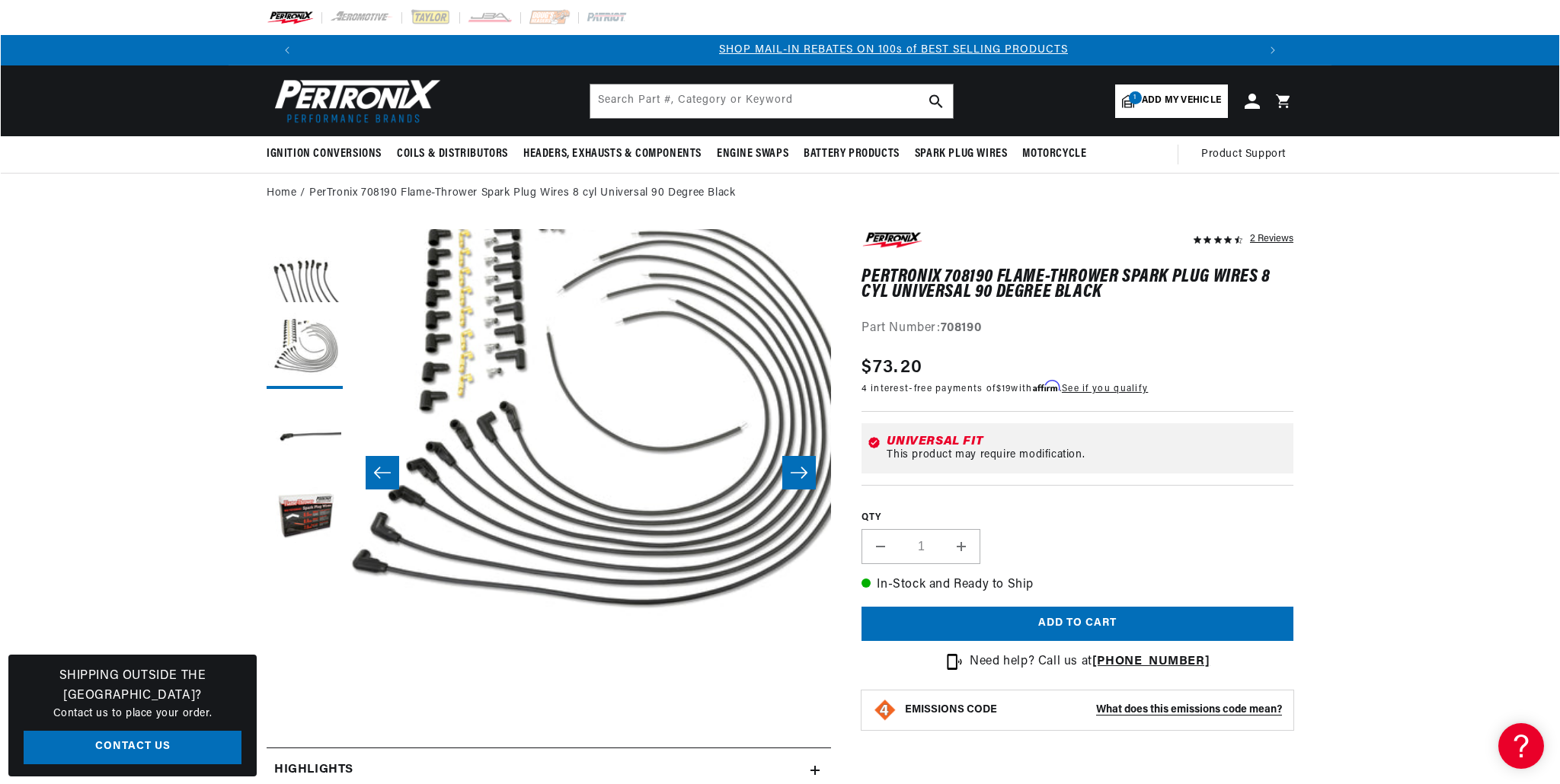
scroll to position [0, 952]
click at [301, 716] on button "Open media 2 in modal" at bounding box center [301, 716] width 0 height 0
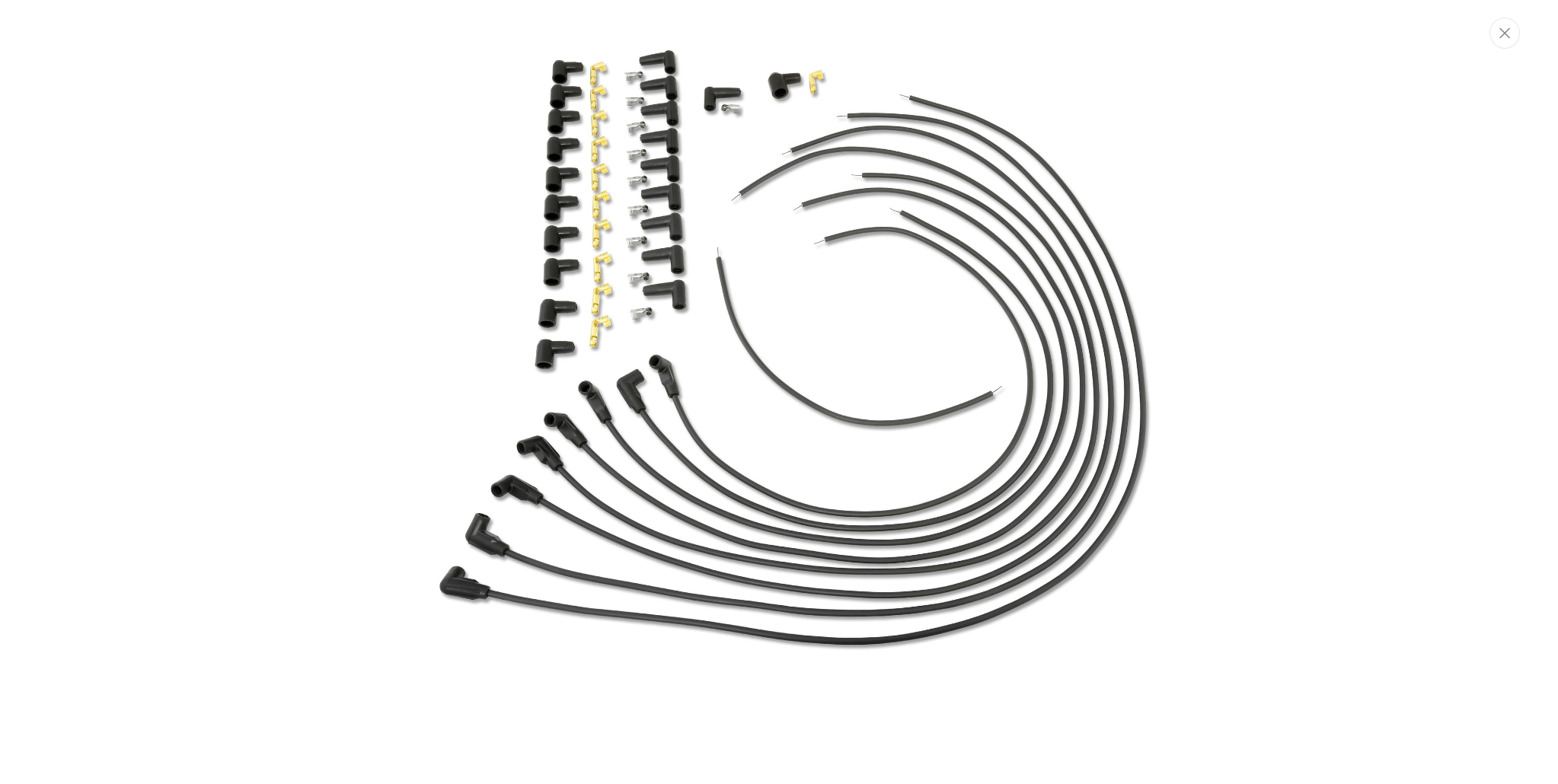
scroll to position [0, 1902]
click at [751, 206] on img "Media gallery" at bounding box center [779, 392] width 823 height 822
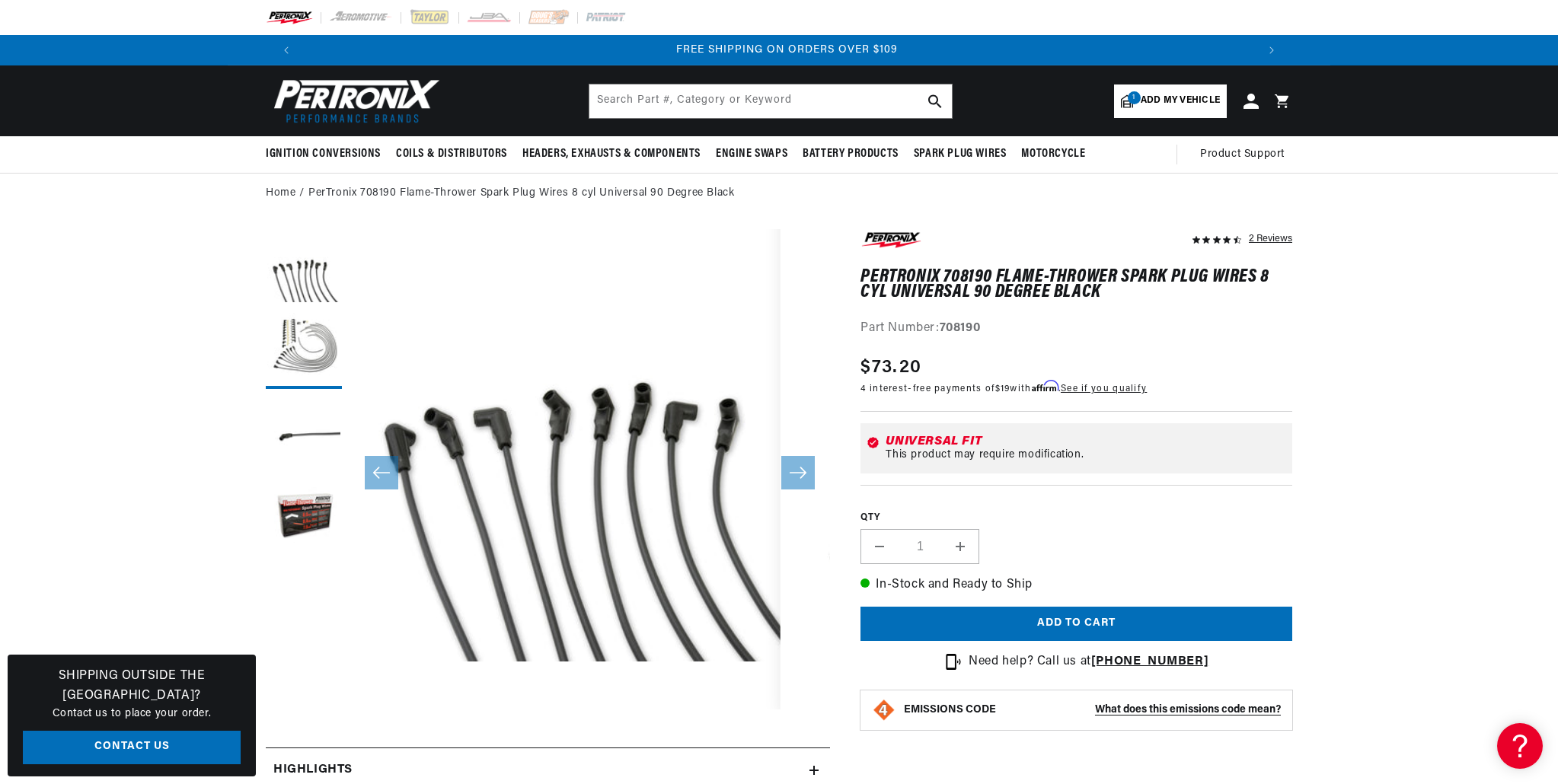
scroll to position [48, 0]
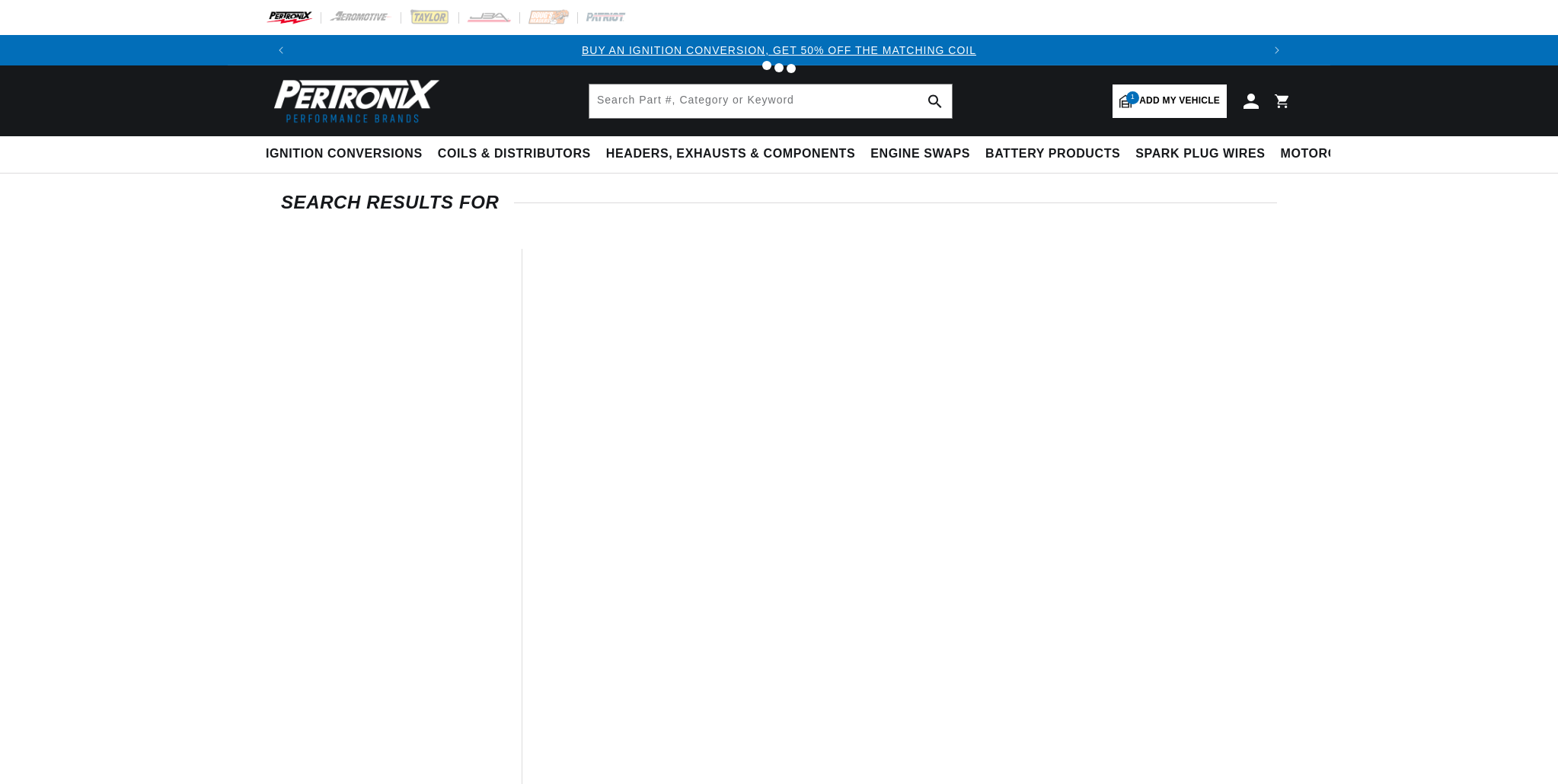
type input "spark plug wires"
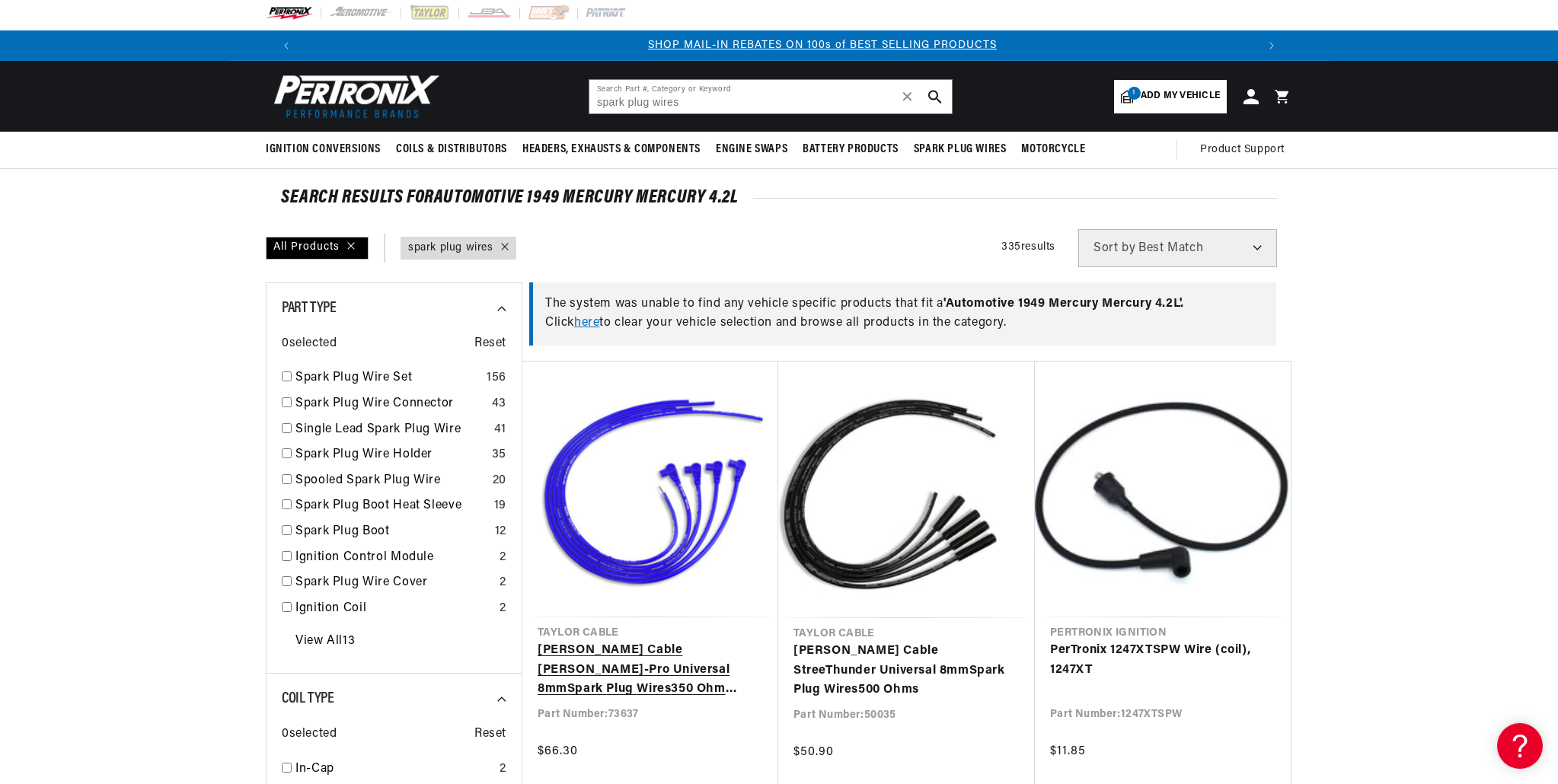
scroll to position [0, 952]
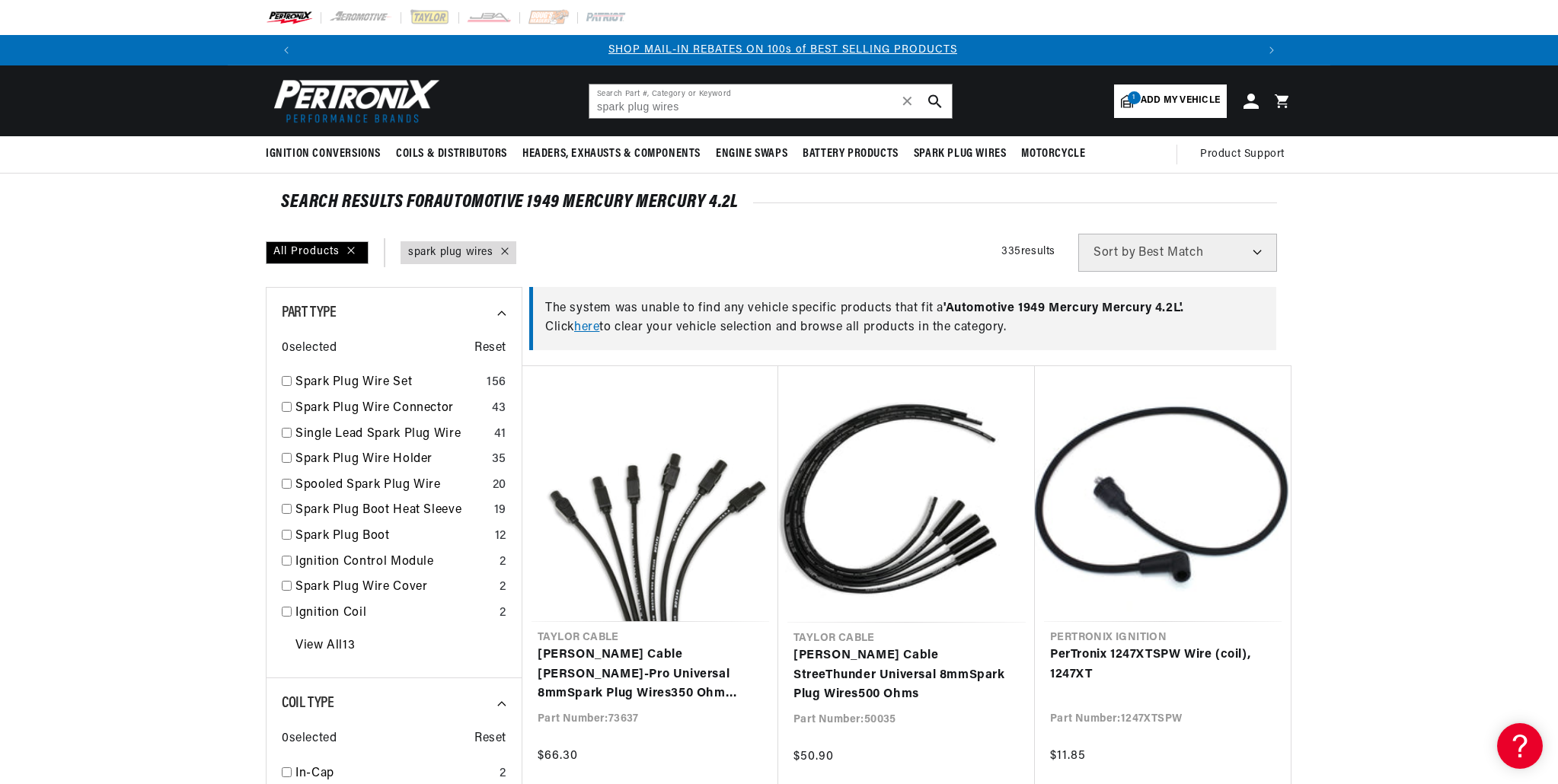
click at [457, 259] on link "query : spark plug wires" at bounding box center [450, 252] width 85 height 17
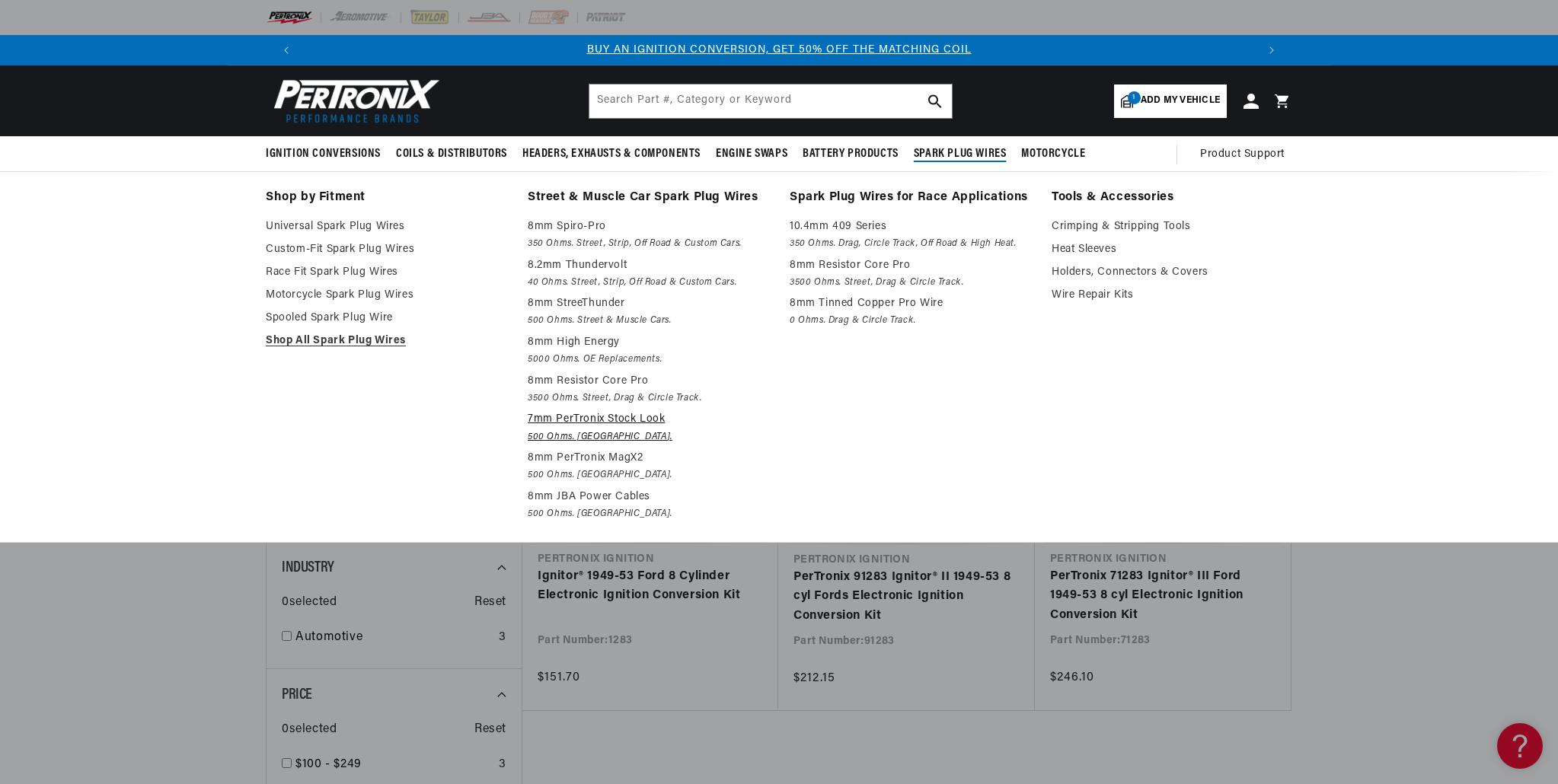
click at [588, 431] on em "500 Ohms. [GEOGRAPHIC_DATA]." at bounding box center [648, 437] width 241 height 16
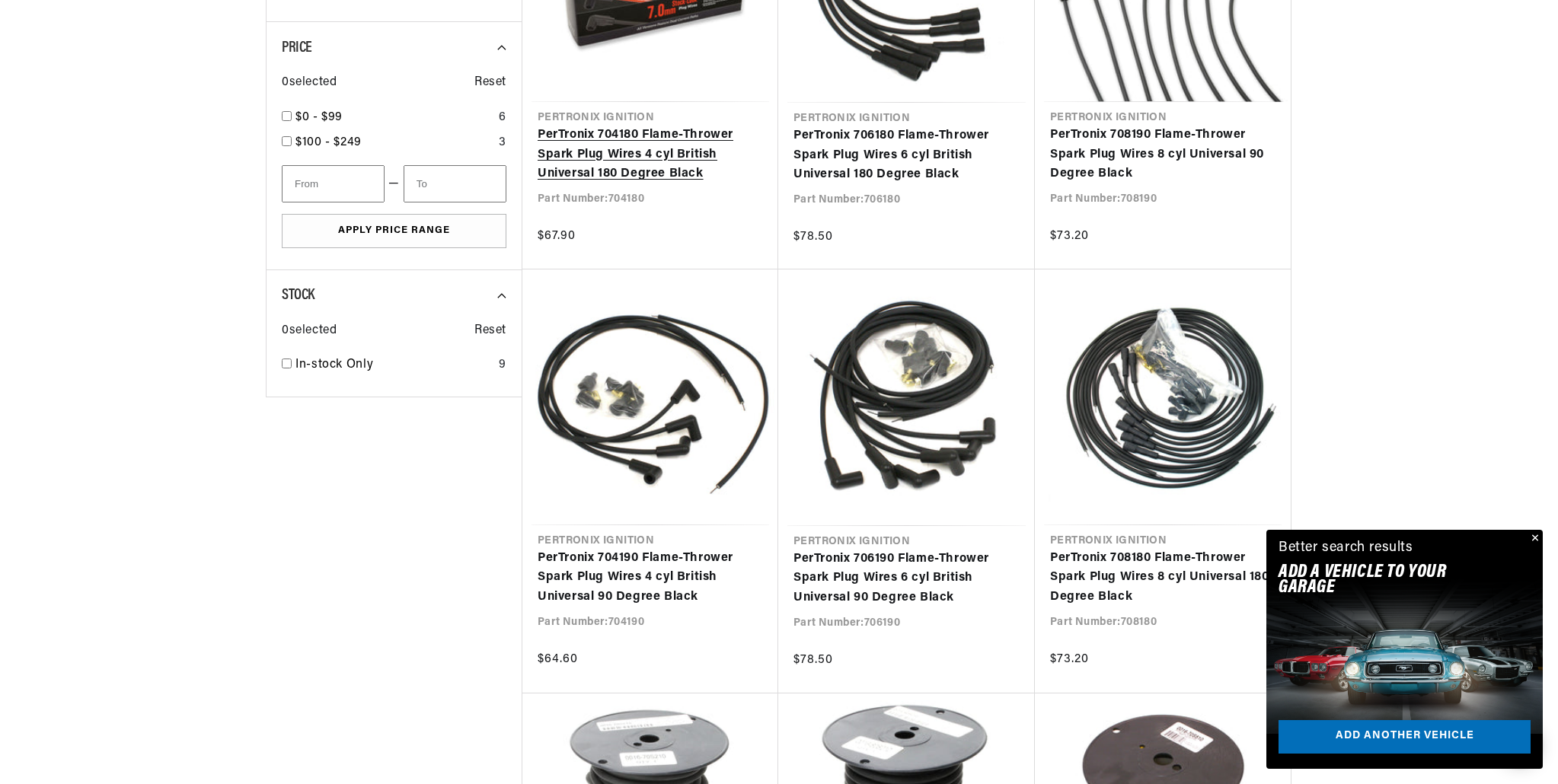
scroll to position [0, 1902]
